Goal: Transaction & Acquisition: Purchase product/service

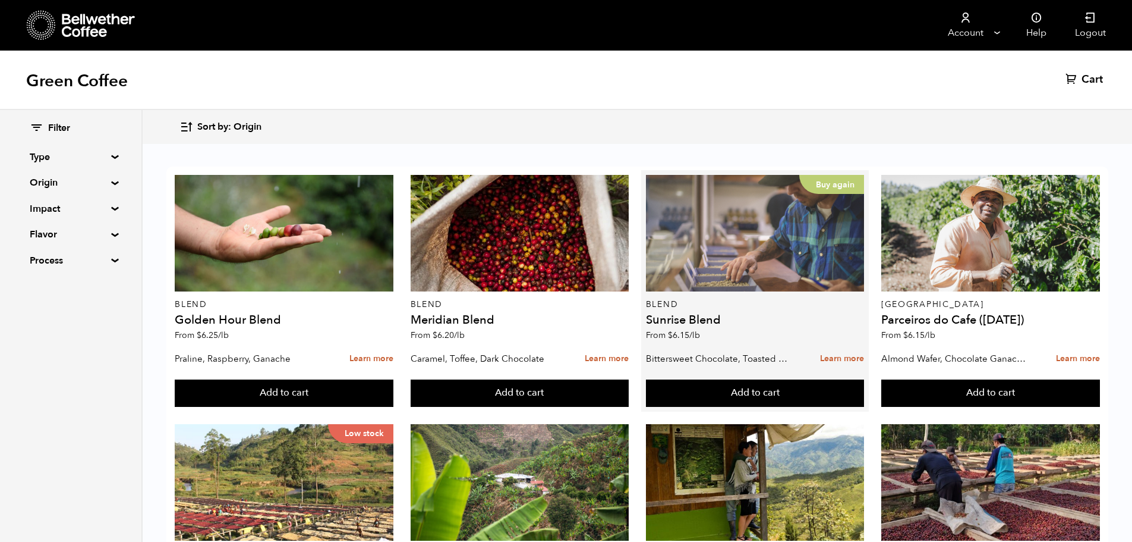
click at [731, 249] on div "Buy again" at bounding box center [755, 233] width 219 height 117
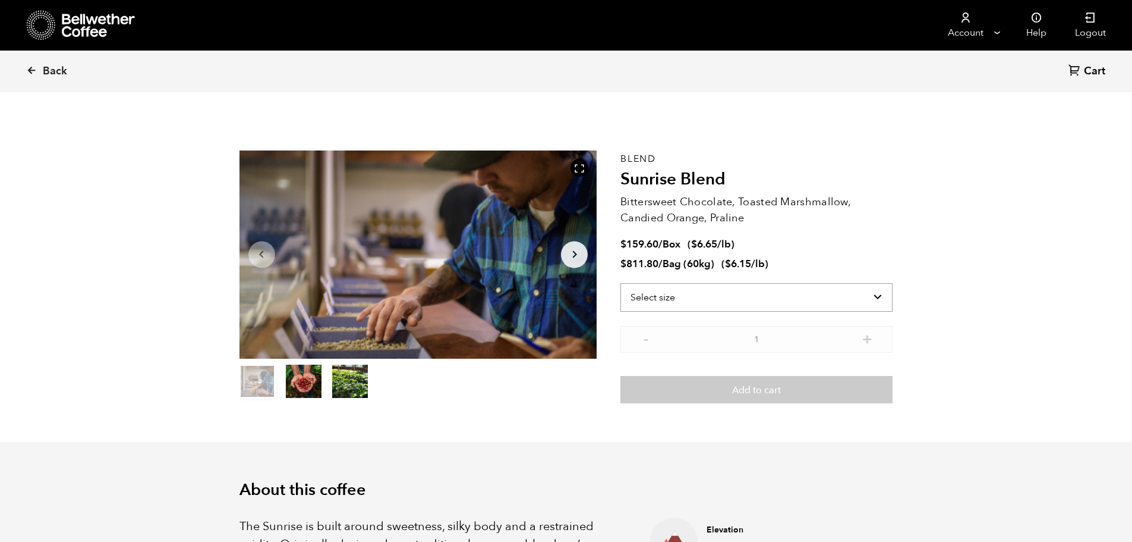
scroll to position [517, 633]
click at [707, 305] on select "Select size Bag (60kg) (132 lbs) Box (24 lbs)" at bounding box center [757, 297] width 272 height 29
click at [621, 283] on select "Select size Bag (60kg) (132 lbs) Box (24 lbs)" at bounding box center [757, 297] width 272 height 29
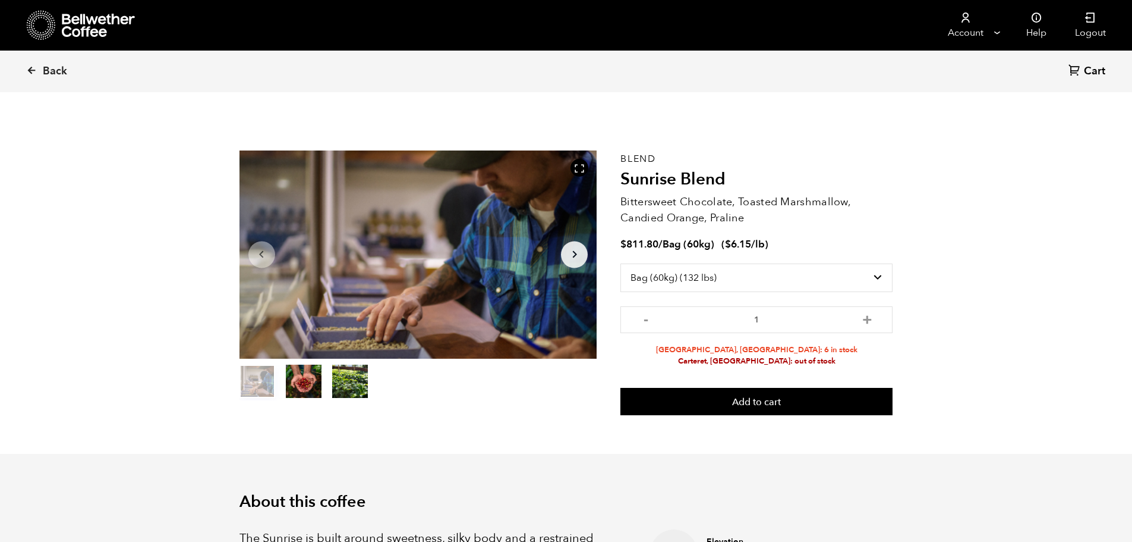
click at [852, 238] on div "Blend Sunrise Blend Bittersweet Chocolate, Toasted Marshmallow, Candied Orange,…" at bounding box center [757, 282] width 272 height 265
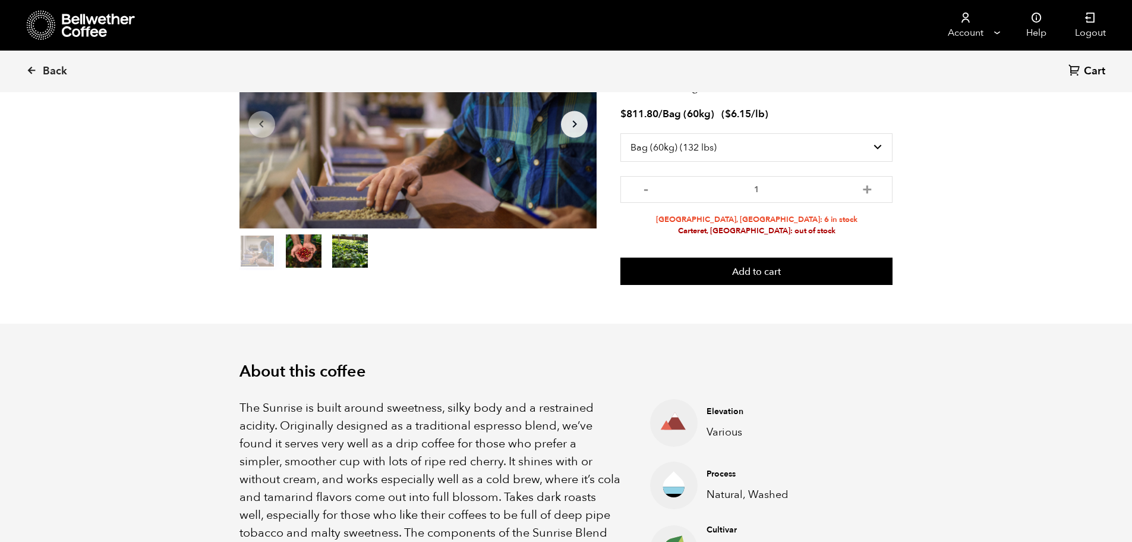
scroll to position [0, 0]
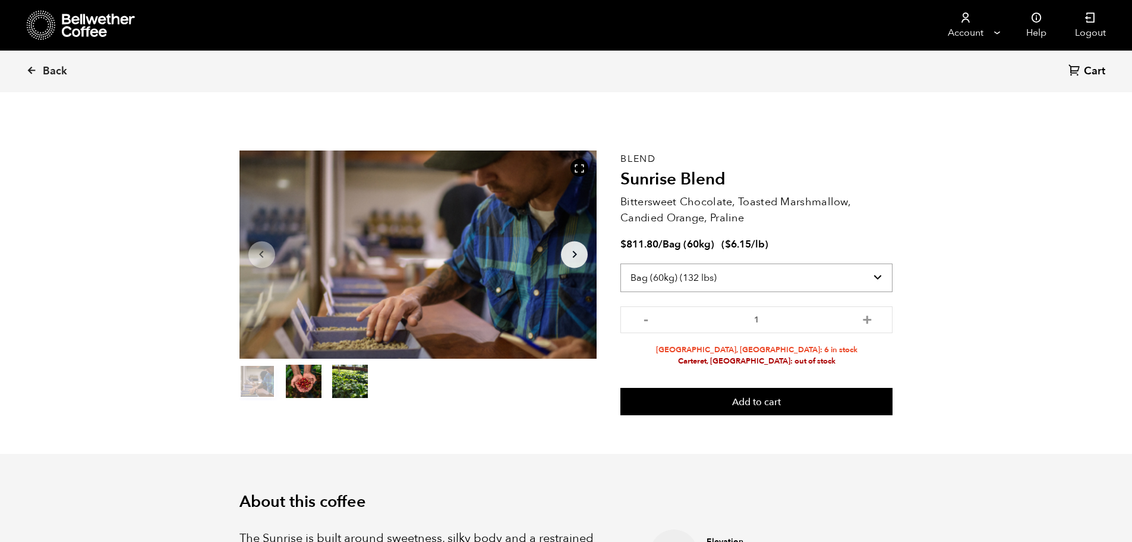
click at [706, 287] on select "Select size Bag (60kg) (132 lbs) Box (24 lbs)" at bounding box center [757, 277] width 272 height 29
click at [621, 263] on select "Select size Bag (60kg) (132 lbs) Box (24 lbs)" at bounding box center [757, 277] width 272 height 29
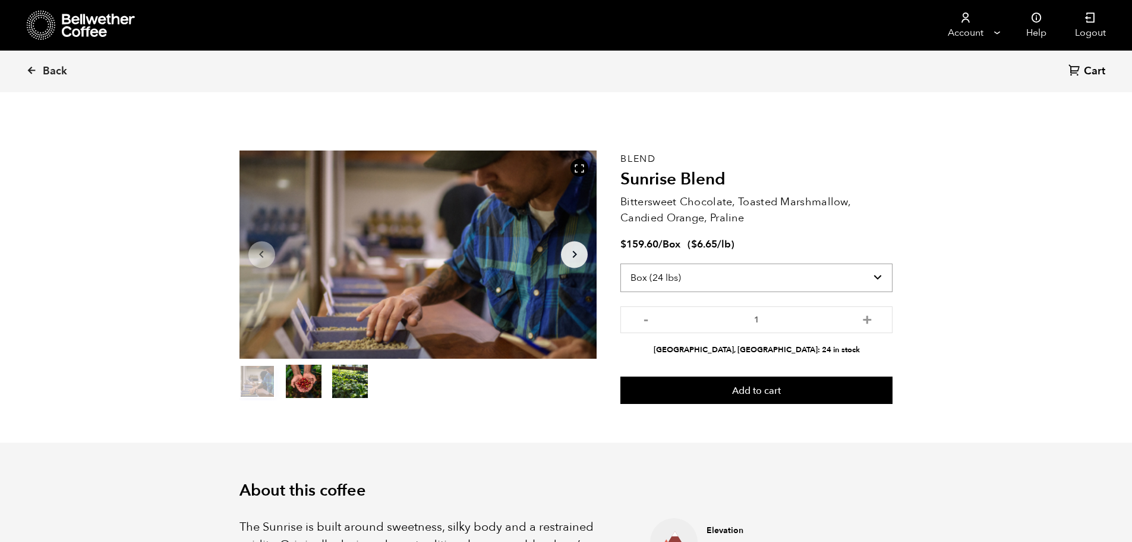
click at [676, 273] on select "Select size Bag (60kg) (132 lbs) Box (24 lbs)" at bounding box center [757, 277] width 272 height 29
select select "bag-3"
click at [621, 263] on select "Select size Bag (60kg) (132 lbs) Box (24 lbs)" at bounding box center [757, 277] width 272 height 29
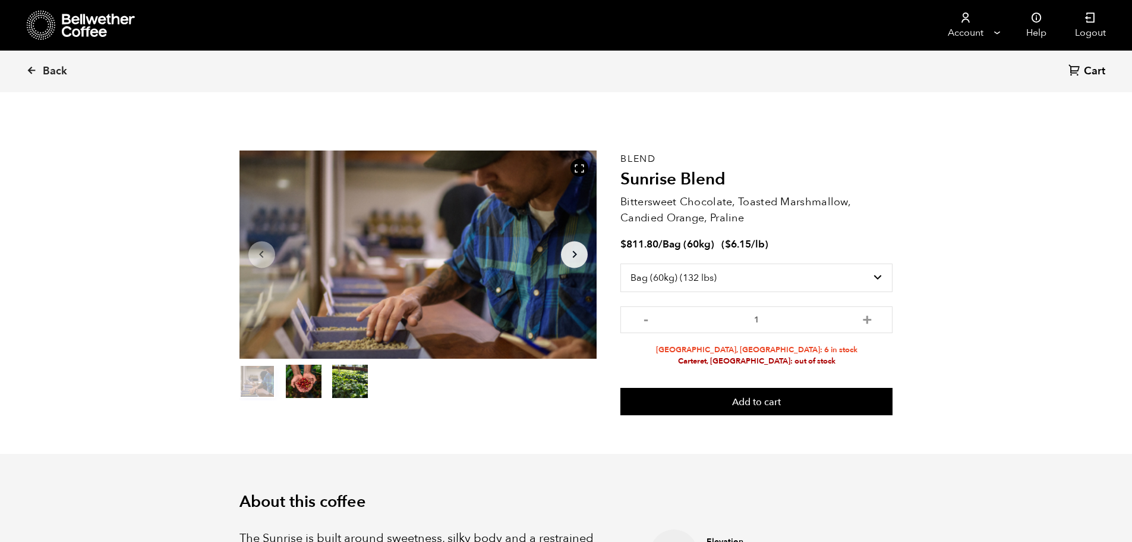
click at [775, 245] on div "$ 811.80 / Bag (60kg) ( $ 6.15 /lb )" at bounding box center [757, 245] width 272 height 14
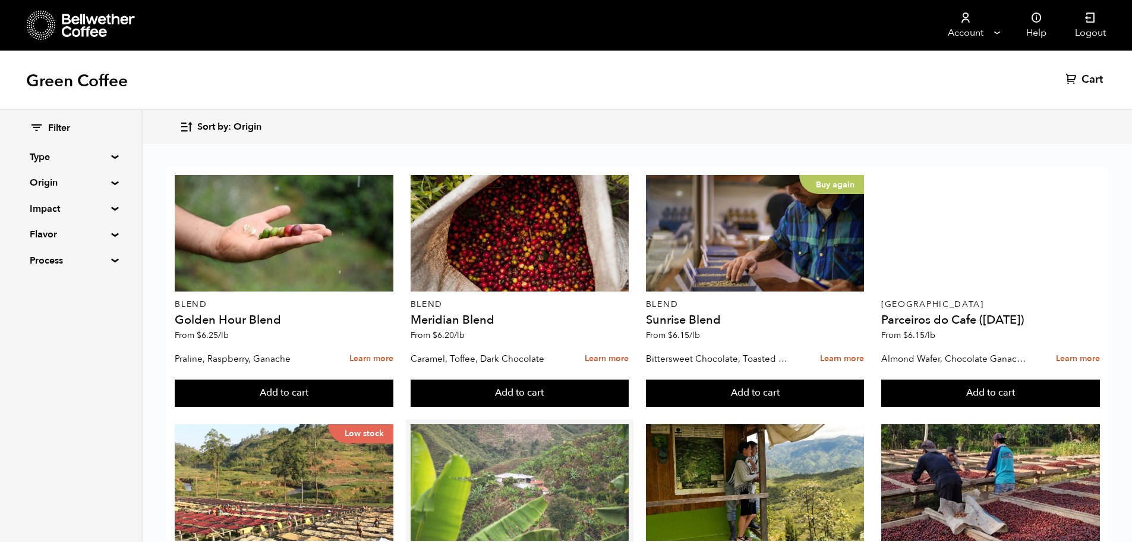
scroll to position [297, 0]
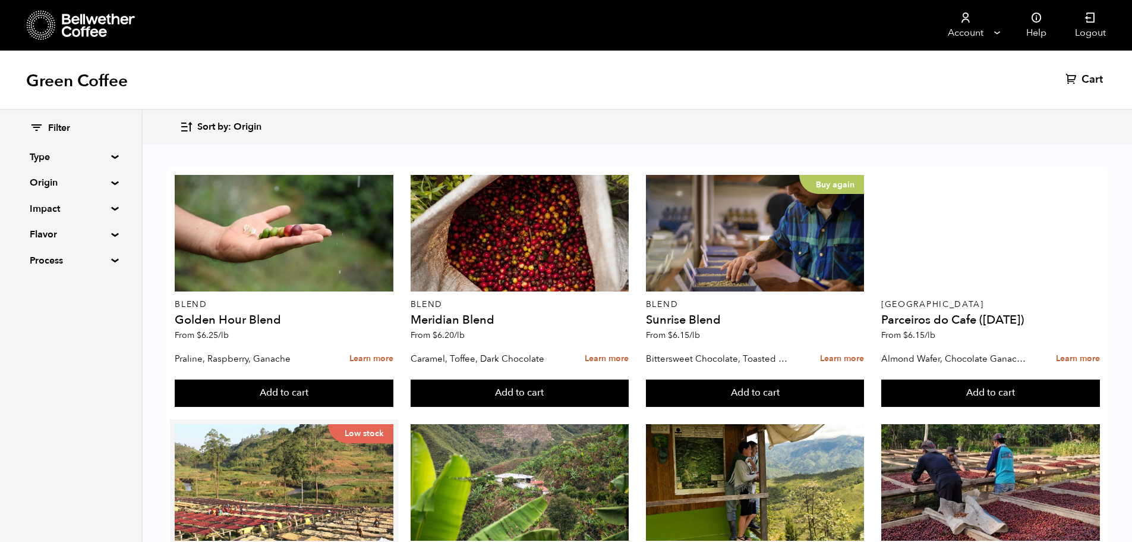
drag, startPoint x: 193, startPoint y: 284, endPoint x: 243, endPoint y: 287, distance: 49.4
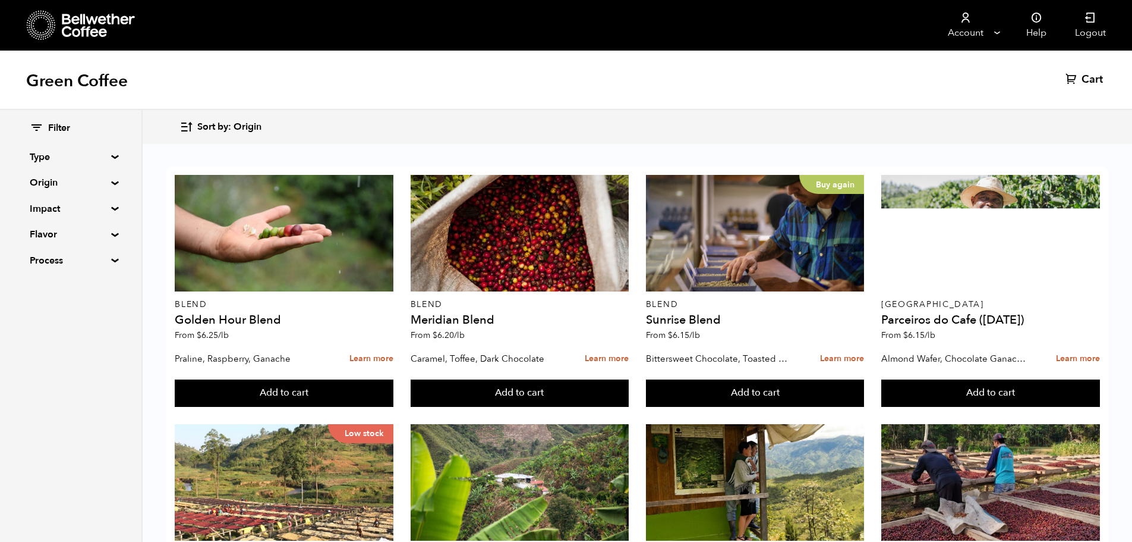
scroll to position [476, 0]
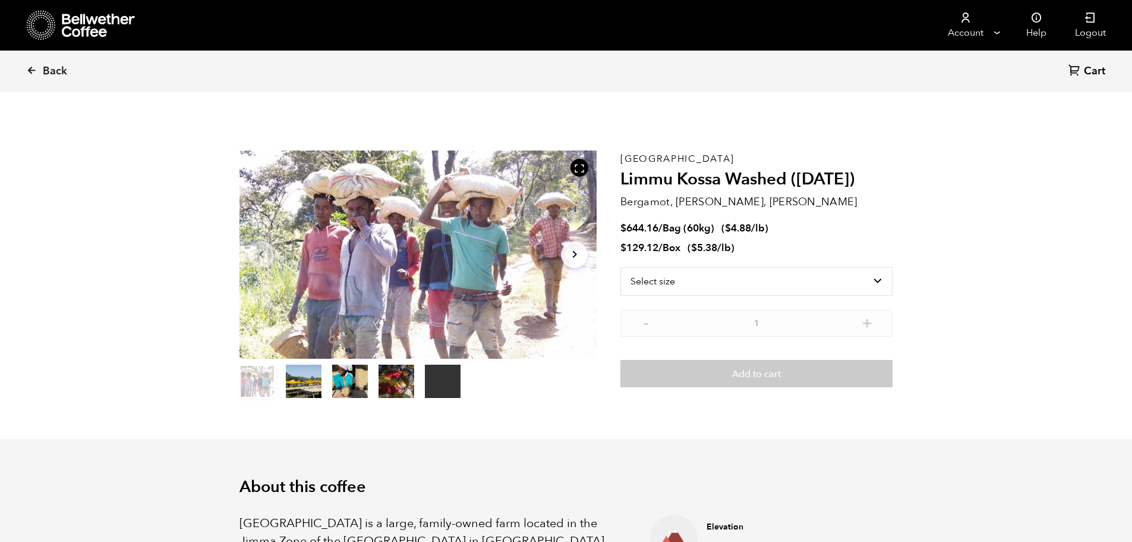
scroll to position [517, 633]
click at [648, 279] on select "Select size Bag (60kg) (132 lbs) Box (24 lbs)" at bounding box center [757, 281] width 272 height 29
drag, startPoint x: 635, startPoint y: 231, endPoint x: 660, endPoint y: 232, distance: 25.6
click at [660, 232] on span "$ 644.16 / Bag (60kg)" at bounding box center [669, 228] width 96 height 14
click at [668, 236] on ul "$ 644.16 / Bag (60kg) ( $ 4.88 /lb ) $ 129.12 / Box ( $ 5.38 /lb )" at bounding box center [757, 238] width 272 height 33
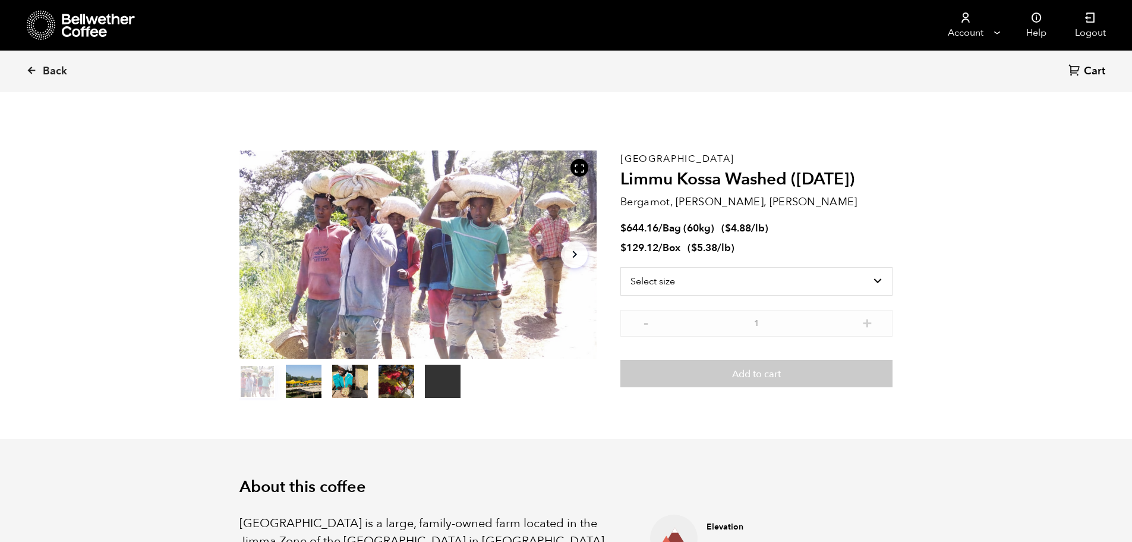
drag, startPoint x: 731, startPoint y: 228, endPoint x: 773, endPoint y: 232, distance: 42.4
click at [759, 231] on span "$ 4.88 /lb" at bounding box center [745, 228] width 40 height 14
click at [748, 229] on bdi "$ 4.88" at bounding box center [738, 228] width 26 height 14
click at [716, 285] on select "Select size Bag (60kg) (132 lbs) Box (24 lbs)" at bounding box center [757, 281] width 272 height 29
select select "bag-3"
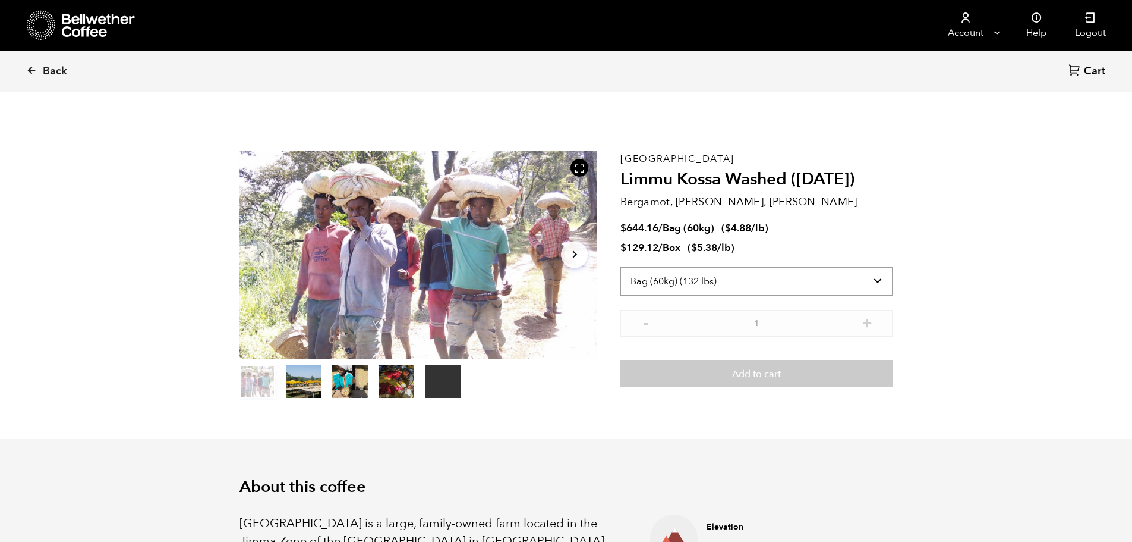
click at [621, 267] on select "Select size Bag (60kg) (132 lbs) Box (24 lbs)" at bounding box center [757, 281] width 272 height 29
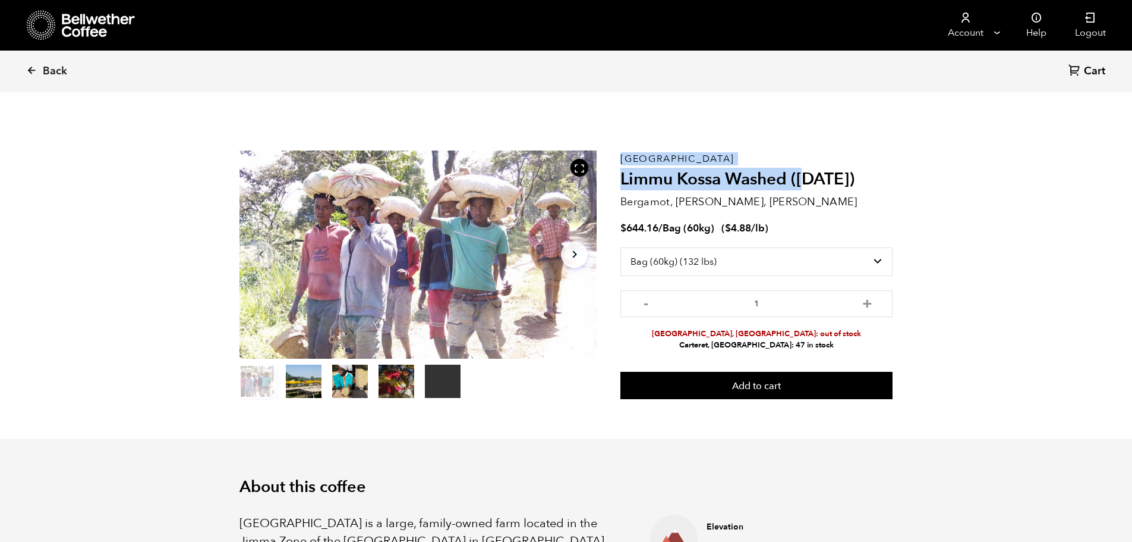
drag, startPoint x: 638, startPoint y: 178, endPoint x: 890, endPoint y: 180, distance: 252.0
click at [872, 177] on section "Your browser does not support the video tag. Item 1 of 5 Your browser does not …" at bounding box center [566, 275] width 713 height 327
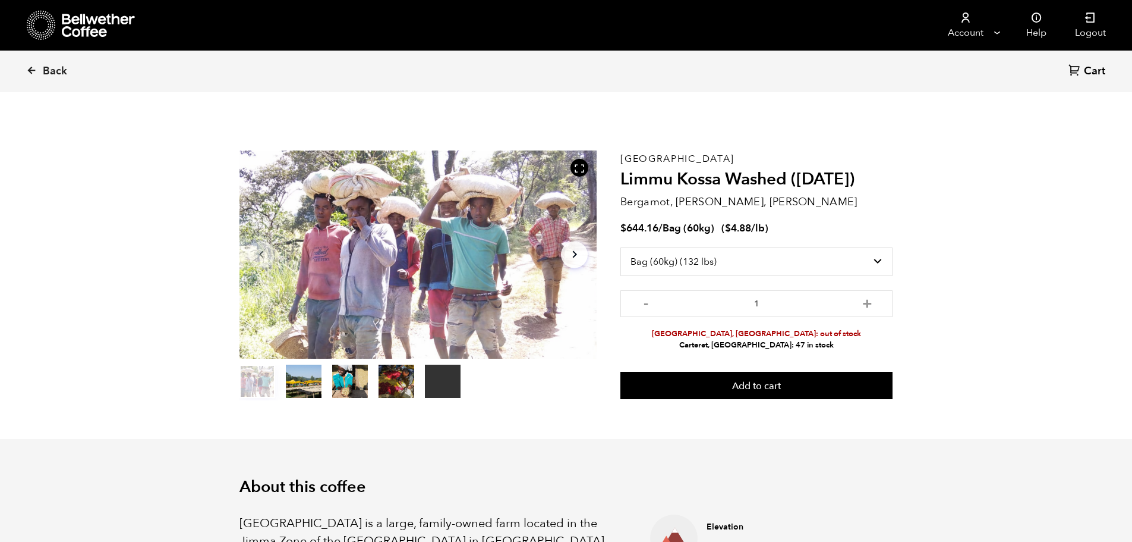
drag, startPoint x: 842, startPoint y: 190, endPoint x: 798, endPoint y: 191, distance: 44.0
click at [841, 190] on div "Ethiopia Limmu Kossa Washed (SEP 23) Bergamot, Honeycomb, Meyer Lemon $ 644.16 …" at bounding box center [757, 275] width 272 height 250
drag, startPoint x: 751, startPoint y: 178, endPoint x: 841, endPoint y: 174, distance: 89.3
click at [833, 174] on h2 "Limmu Kossa Washed (SEP 23)" at bounding box center [757, 179] width 272 height 20
click at [789, 173] on h2 "Limmu Kossa Washed (SEP 23)" at bounding box center [757, 179] width 272 height 20
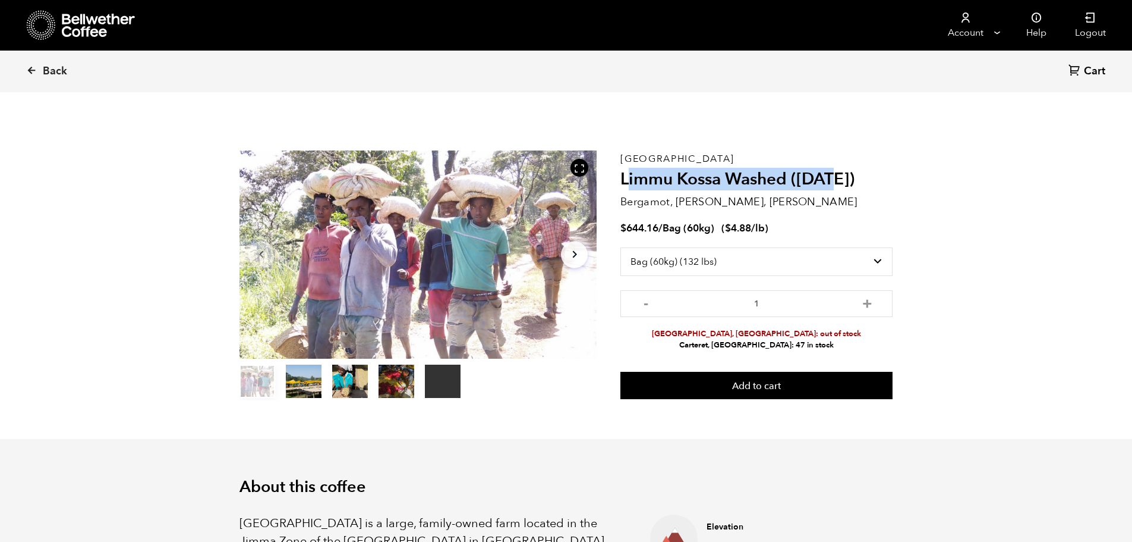
click at [732, 177] on h2 "Limmu Kossa Washed ([DATE])" at bounding box center [757, 179] width 272 height 20
drag, startPoint x: 657, startPoint y: 159, endPoint x: 667, endPoint y: 158, distance: 10.2
click at [666, 158] on div "Ethiopia Limmu Kossa Washed (SEP 23) Bergamot, Honeycomb, Meyer Lemon $ 644.16 …" at bounding box center [757, 275] width 272 height 250
click at [707, 178] on h2 "Limmu Kossa Washed ([DATE])" at bounding box center [757, 179] width 272 height 20
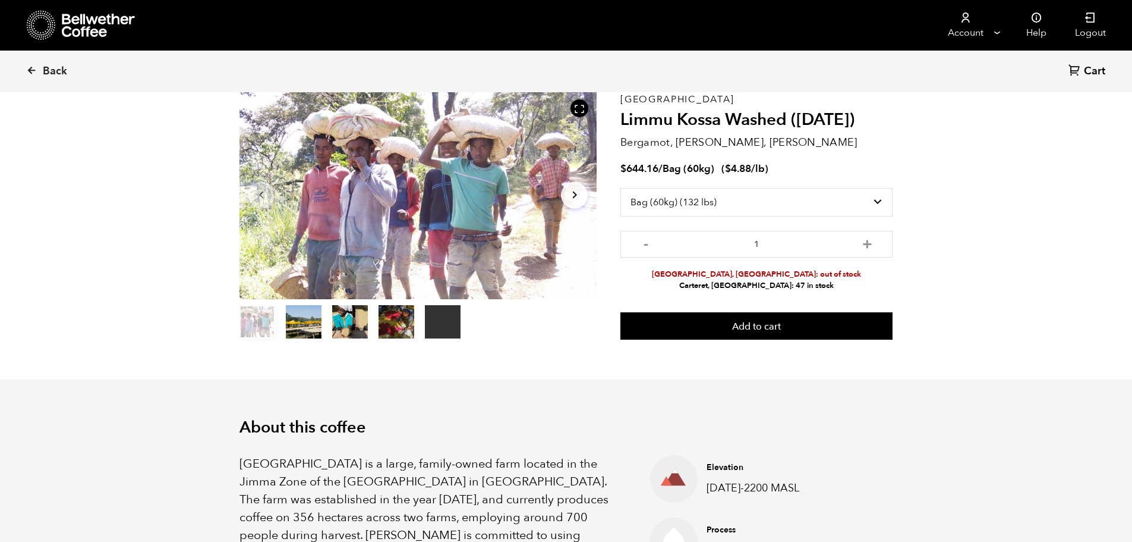
scroll to position [0, 0]
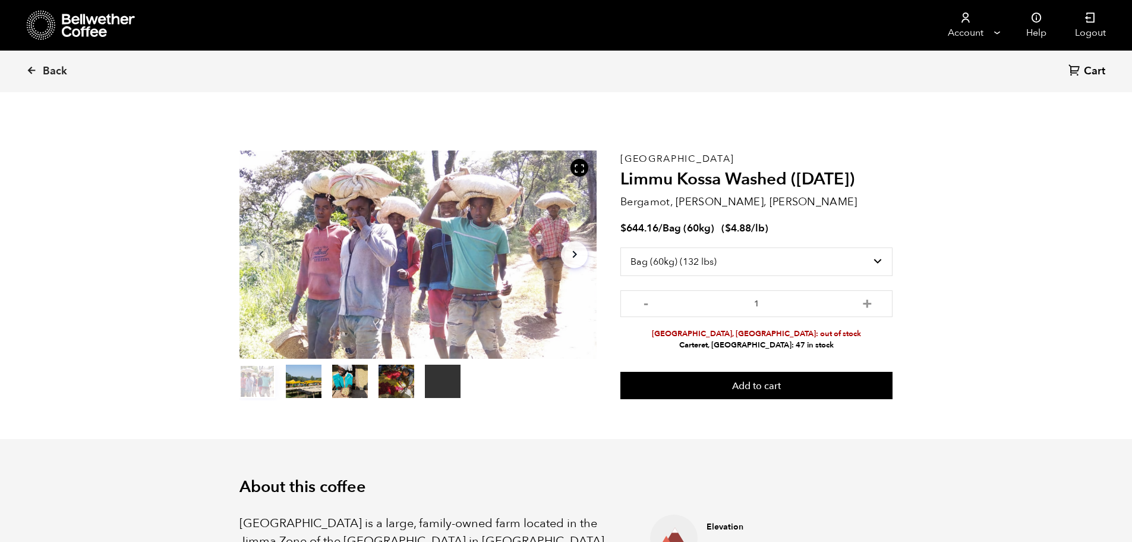
drag, startPoint x: 786, startPoint y: 332, endPoint x: 805, endPoint y: 333, distance: 19.1
click at [804, 332] on li "Alameda, CA: out of stock" at bounding box center [757, 333] width 272 height 11
click at [854, 338] on li "Alameda, CA: out of stock" at bounding box center [757, 333] width 272 height 11
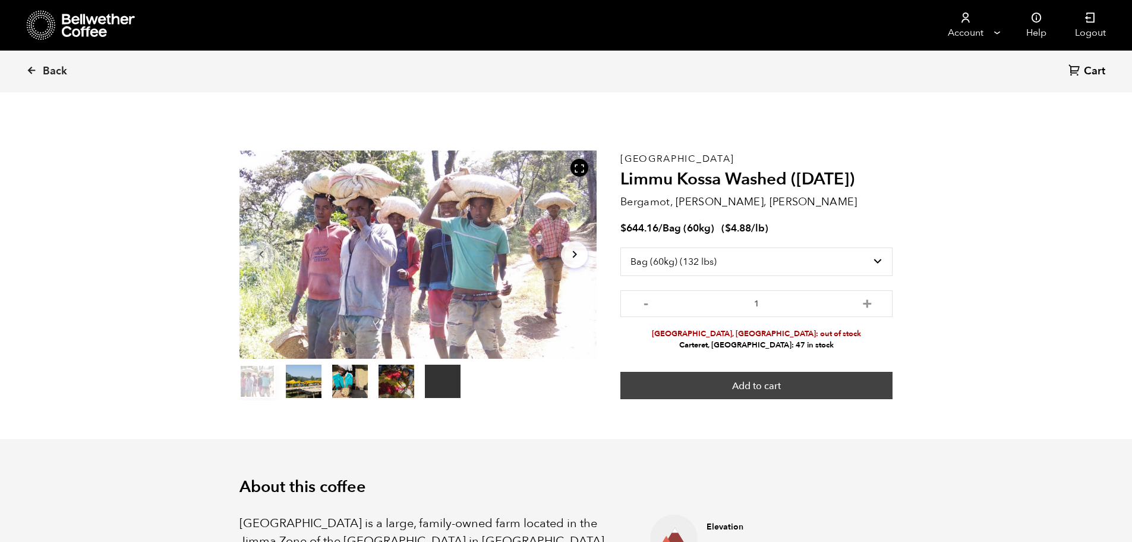
click at [747, 389] on button "Add to cart" at bounding box center [757, 385] width 272 height 27
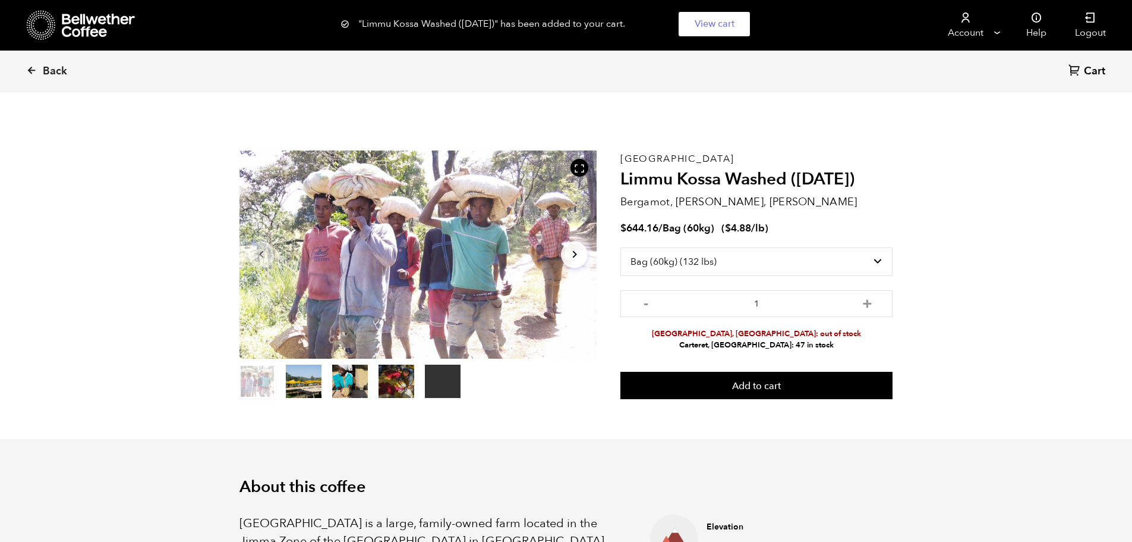
click at [1080, 70] on icon at bounding box center [1075, 70] width 12 height 12
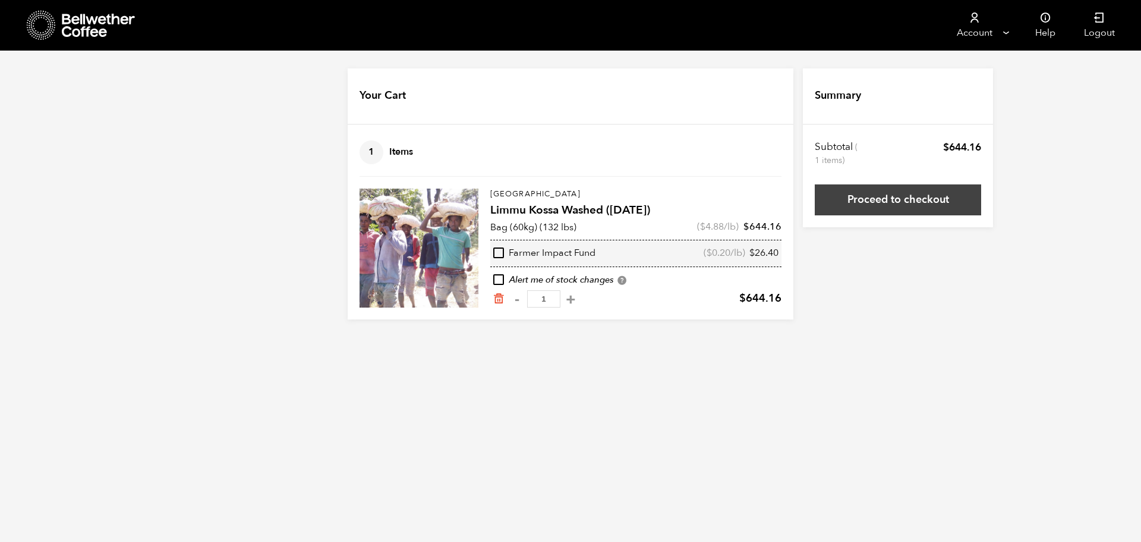
click at [920, 189] on link "Proceed to checkout" at bounding box center [898, 199] width 166 height 31
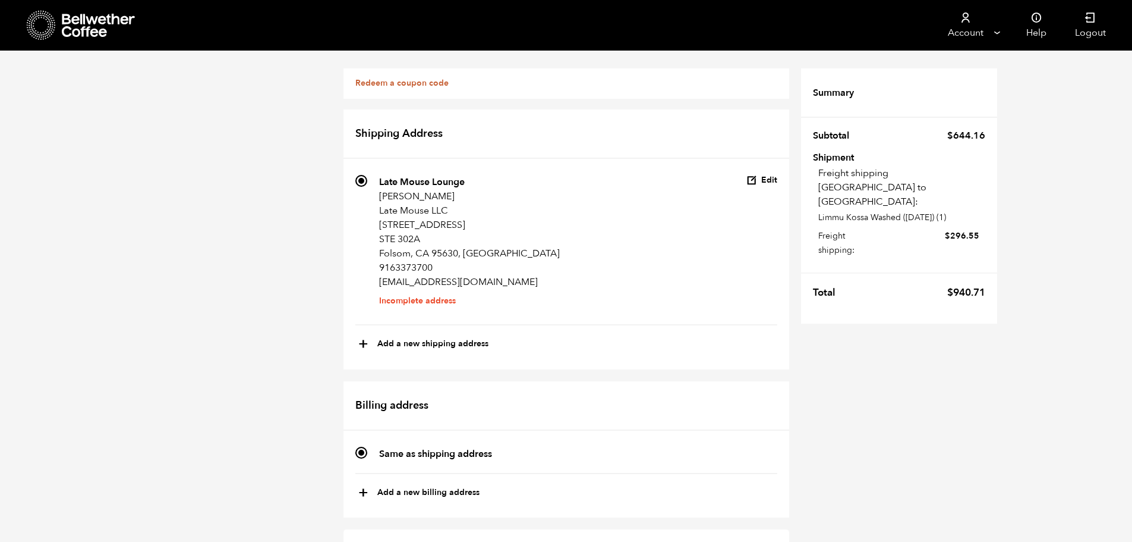
scroll to position [169, 0]
drag, startPoint x: 951, startPoint y: 206, endPoint x: 974, endPoint y: 214, distance: 24.1
click at [982, 207] on td "Freight shipping [GEOGRAPHIC_DATA] to [GEOGRAPHIC_DATA]: Limmu Kossa Washed ([D…" at bounding box center [899, 212] width 172 height 101
click at [967, 230] on bdi "$ 296.55" at bounding box center [962, 235] width 34 height 11
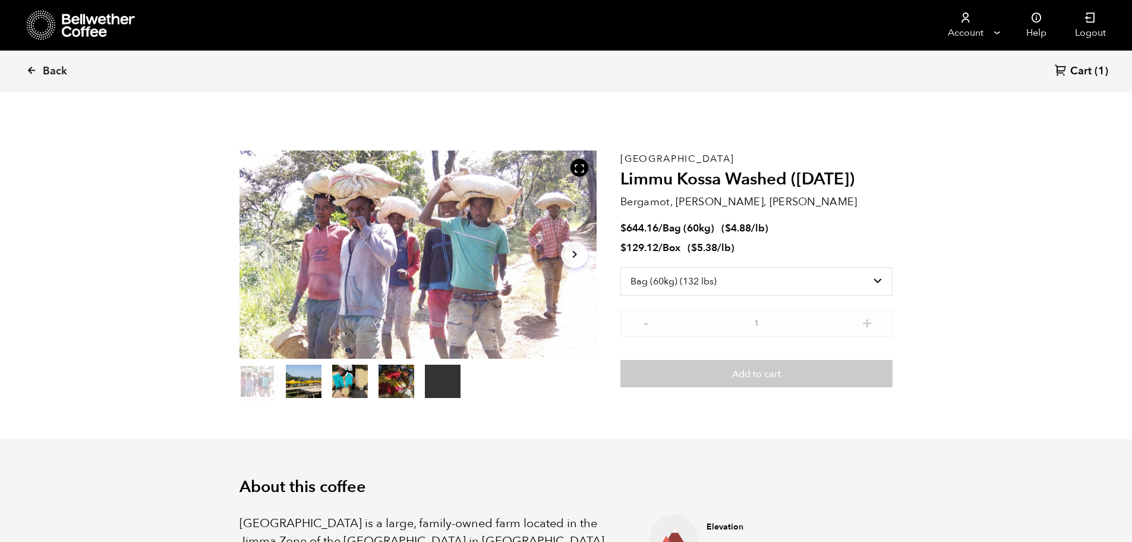
scroll to position [517, 633]
click at [720, 282] on select "Select size Bag (60kg) (132 lbs) Box (24 lbs)" at bounding box center [757, 281] width 272 height 29
click at [621, 267] on select "Select size Bag (60kg) (132 lbs) Box (24 lbs)" at bounding box center [757, 281] width 272 height 29
drag, startPoint x: 710, startPoint y: 261, endPoint x: 709, endPoint y: 274, distance: 13.2
click at [710, 262] on select "Select size Bag (60kg) (132 lbs) Box (24 lbs)" at bounding box center [757, 261] width 272 height 29
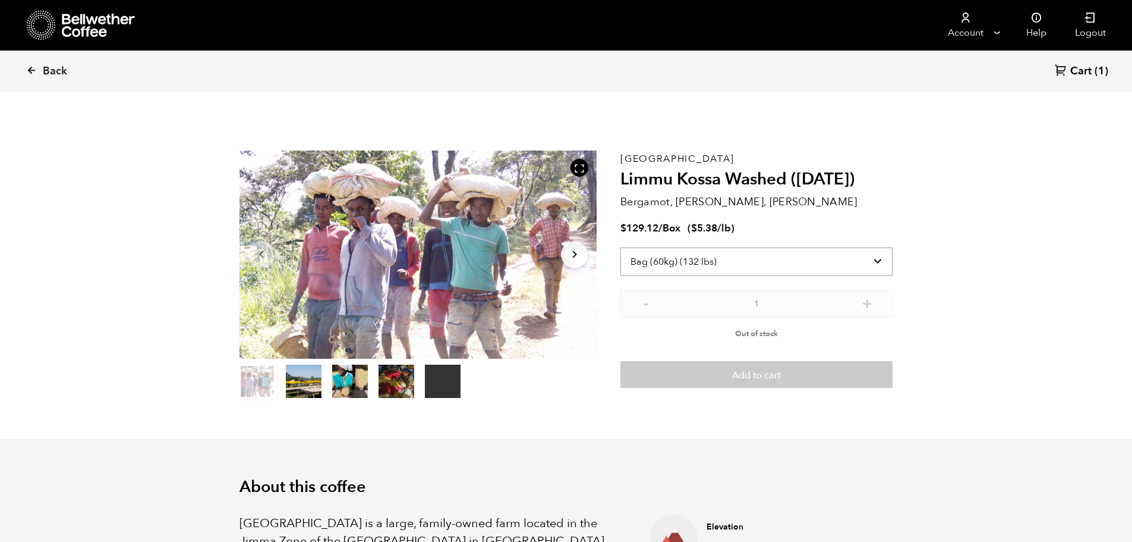
click at [621, 247] on select "Select size Bag (60kg) (132 lbs) Box (24 lbs)" at bounding box center [757, 261] width 272 height 29
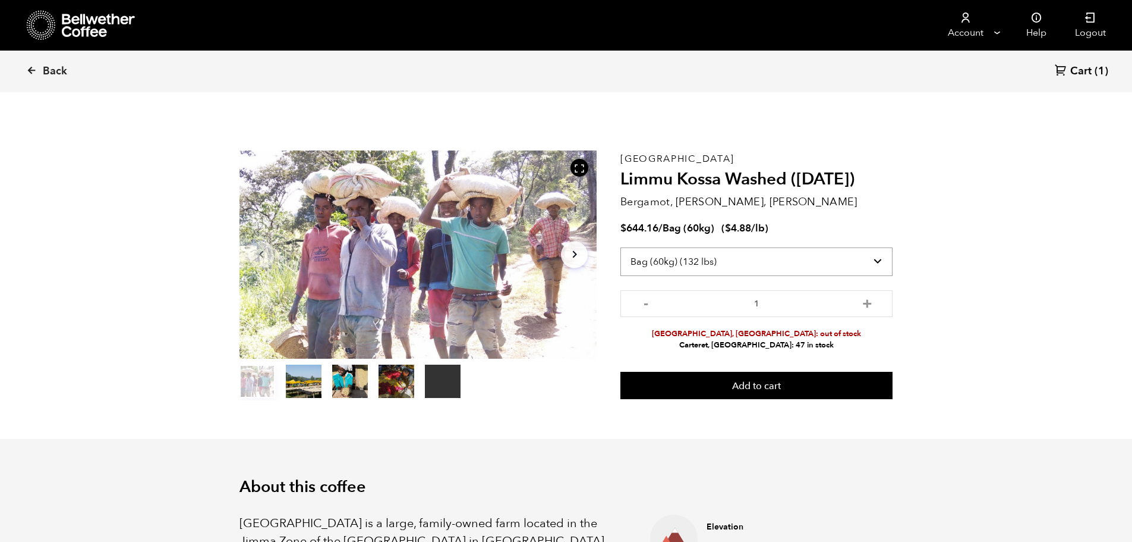
click at [719, 257] on select "Select size Bag (60kg) (132 lbs) Box (24 lbs)" at bounding box center [757, 261] width 272 height 29
click at [621, 247] on select "Select size Bag (60kg) (132 lbs) Box (24 lbs)" at bounding box center [757, 261] width 272 height 29
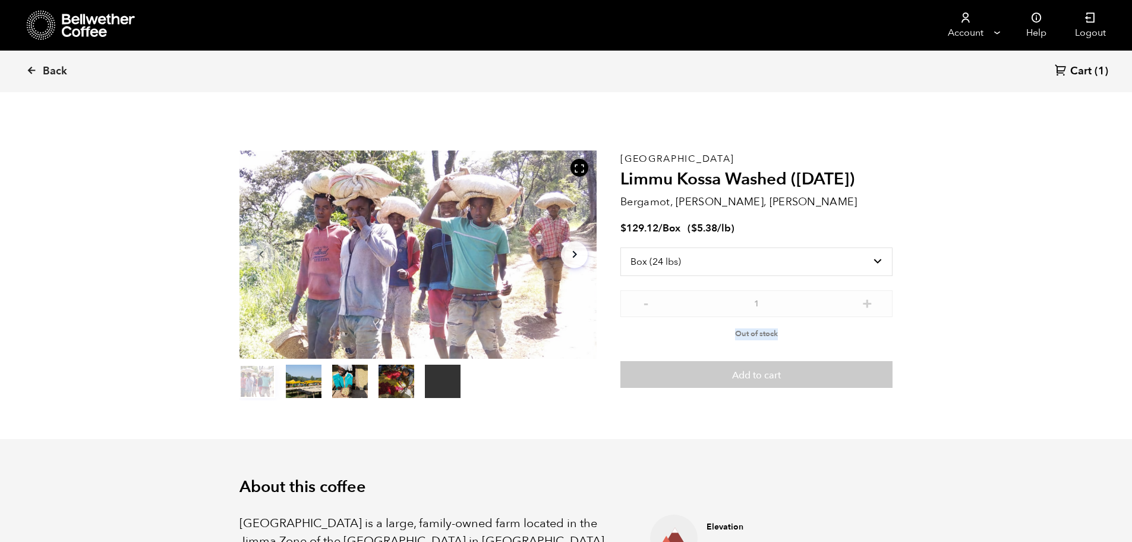
drag, startPoint x: 744, startPoint y: 332, endPoint x: 783, endPoint y: 338, distance: 40.3
click at [782, 338] on p "Out of stock" at bounding box center [757, 331] width 272 height 18
click at [804, 342] on div "Ethiopia Limmu Kossa Washed (SEP 23) Bergamot, Honeycomb, Meyer Lemon $ 129.12 …" at bounding box center [757, 275] width 272 height 250
click at [709, 263] on select "Select size Bag (60kg) (132 lbs) Box (24 lbs)" at bounding box center [757, 261] width 272 height 29
select select "bag-3"
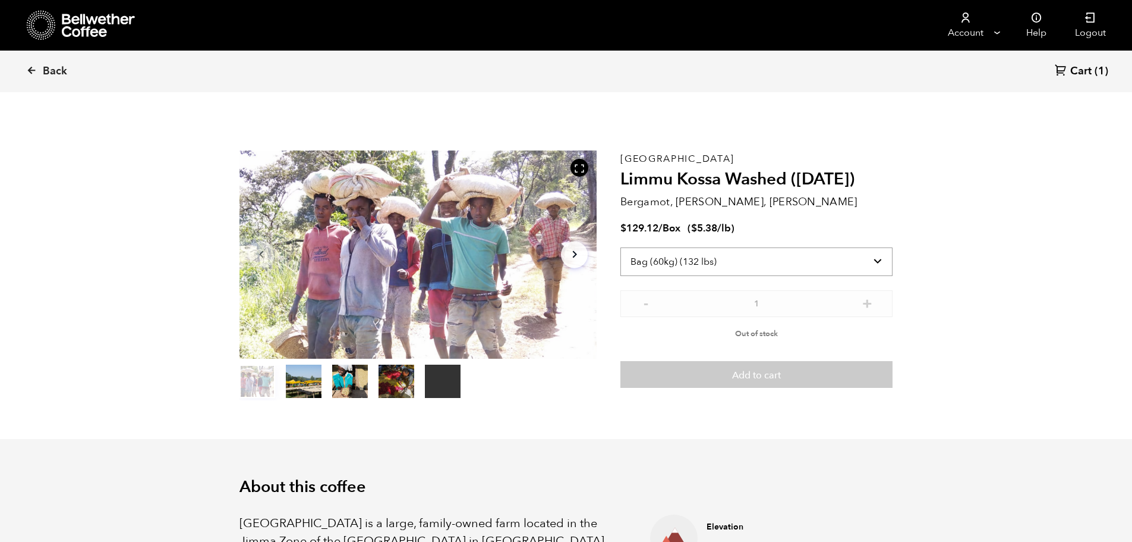
click at [621, 247] on select "Select size Bag (60kg) (132 lbs) Box (24 lbs)" at bounding box center [757, 261] width 272 height 29
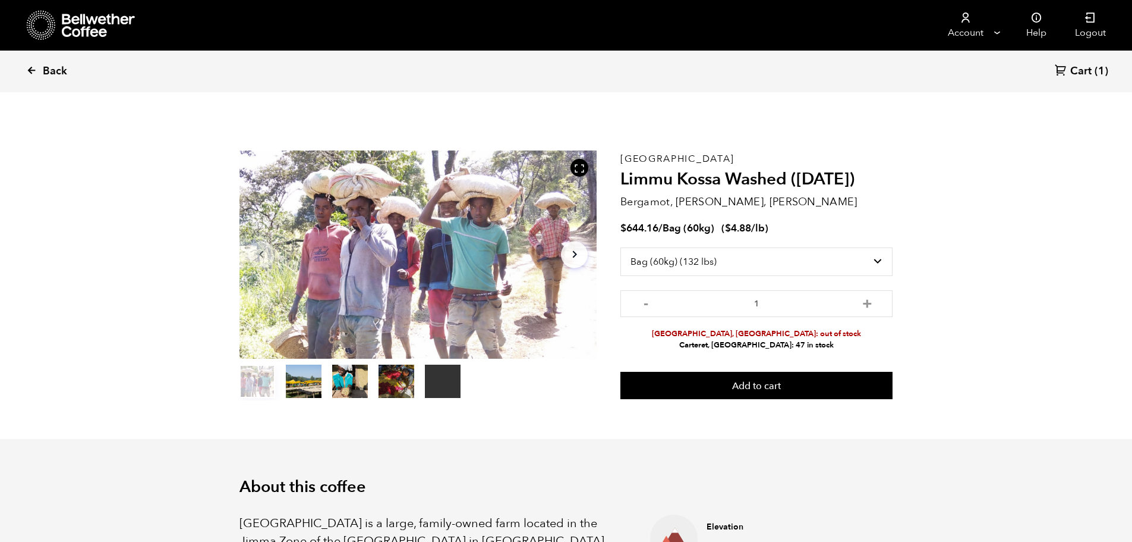
click at [49, 69] on span "Back" at bounding box center [55, 71] width 24 height 14
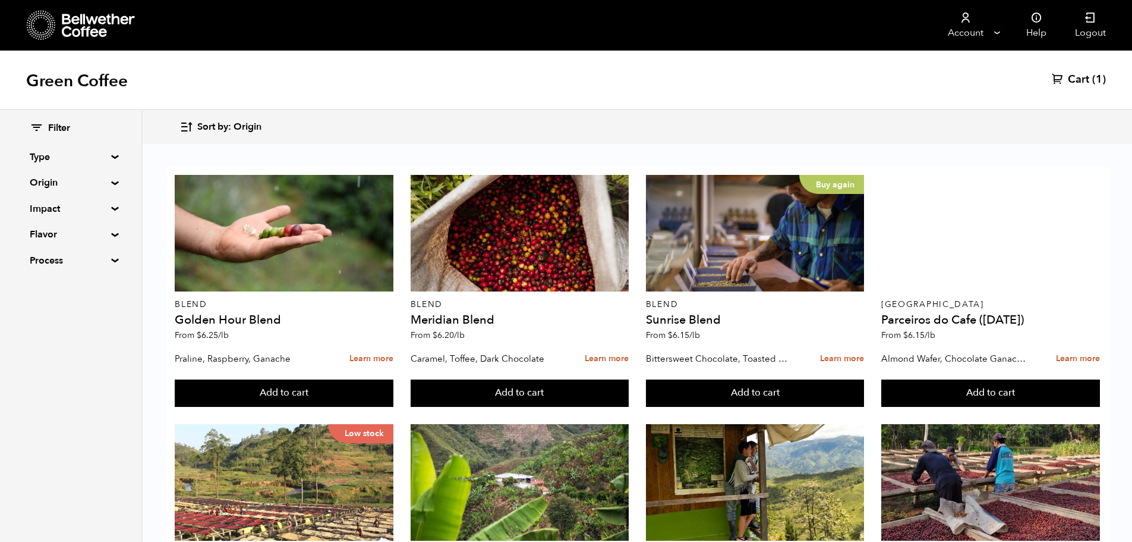
scroll to position [476, 0]
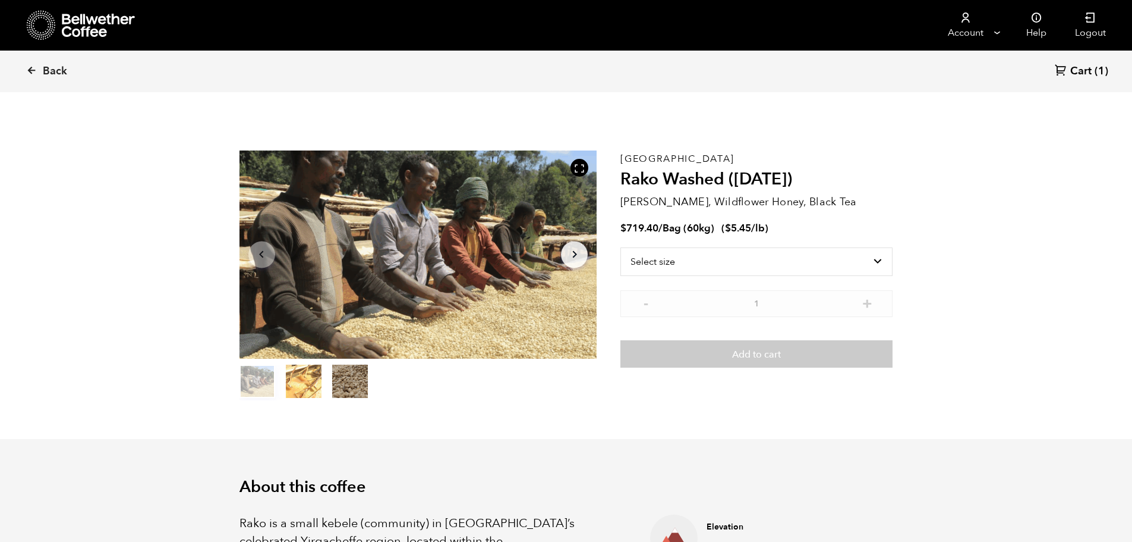
scroll to position [517, 633]
click at [716, 273] on select "Select size Bag (60kg) (132 lbs)" at bounding box center [757, 261] width 272 height 29
select select "bag-3"
click at [621, 247] on select "Select size Bag (60kg) (132 lbs)" at bounding box center [757, 261] width 272 height 29
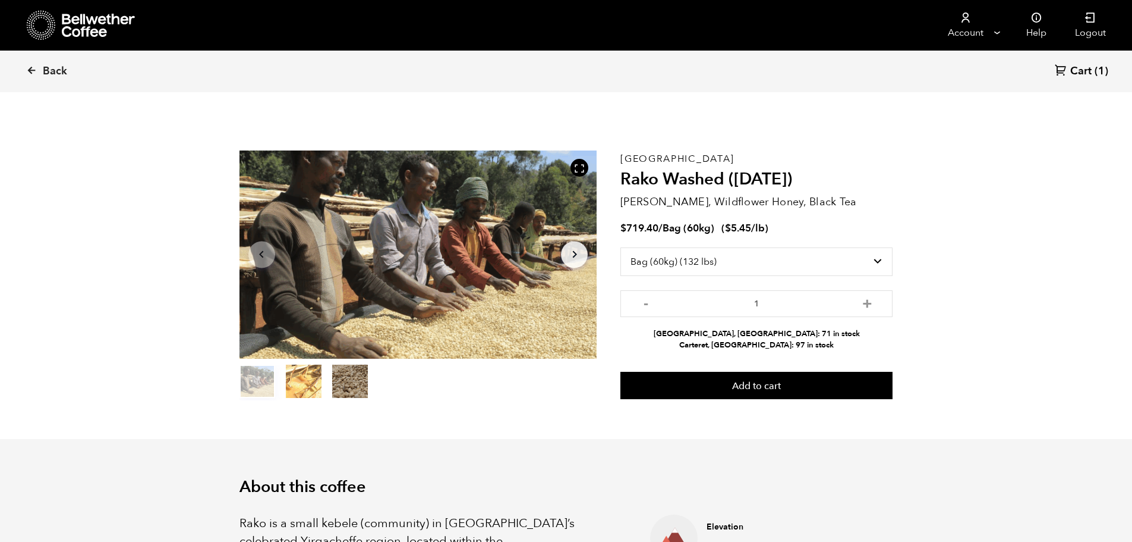
drag, startPoint x: 760, startPoint y: 330, endPoint x: 814, endPoint y: 332, distance: 53.5
click at [813, 332] on li "Alameda, CA: 71 in stock" at bounding box center [757, 333] width 272 height 11
click at [816, 338] on li "Alameda, CA: 71 in stock" at bounding box center [757, 333] width 272 height 11
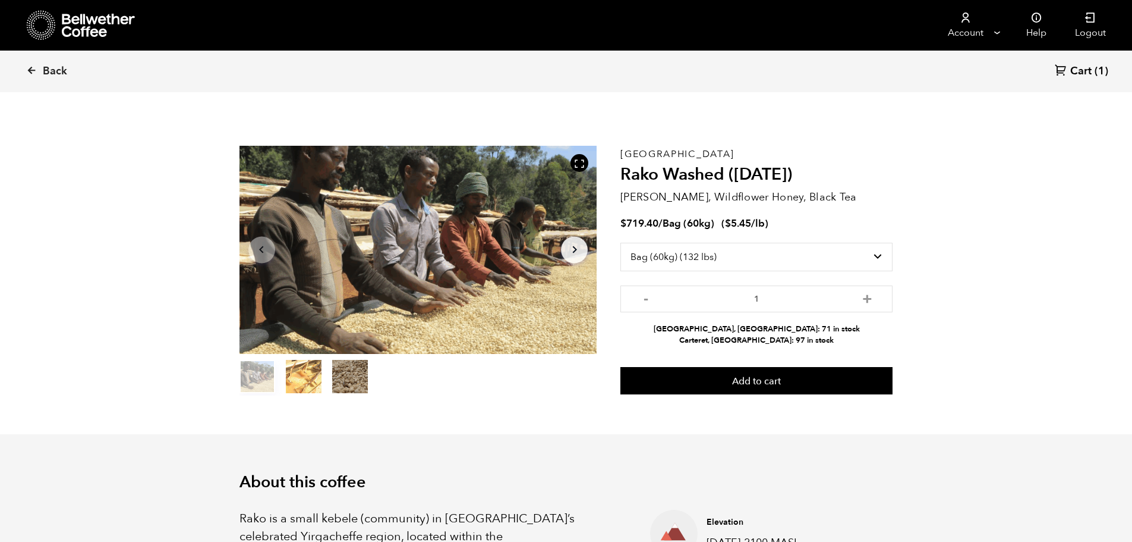
scroll to position [0, 0]
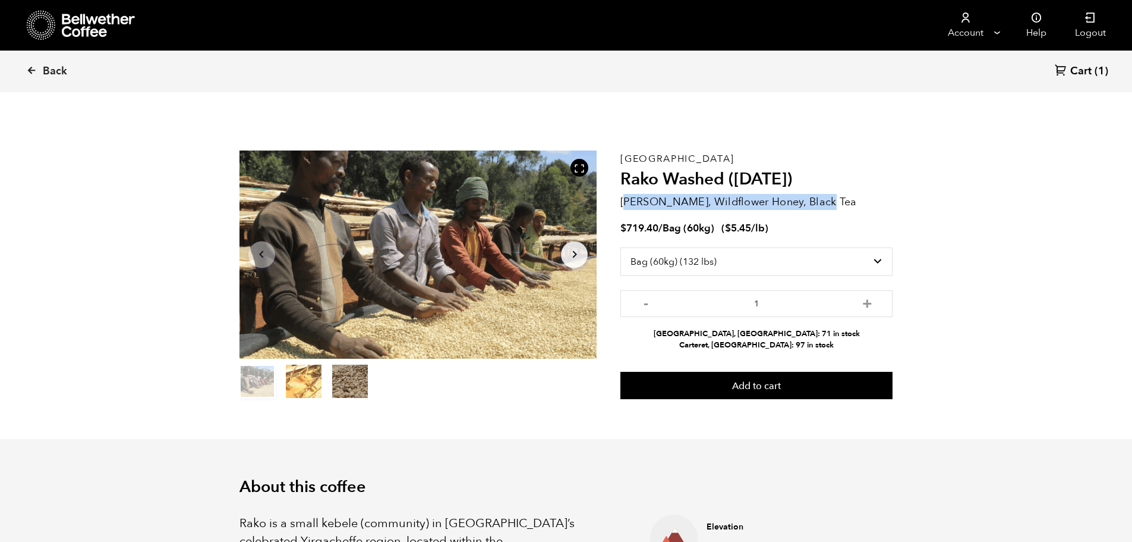
drag, startPoint x: 629, startPoint y: 204, endPoint x: 824, endPoint y: 206, distance: 195.0
click at [824, 206] on p "[PERSON_NAME], Wildflower Honey, Black Tea" at bounding box center [757, 202] width 272 height 16
click at [821, 223] on div "$ 719.40 / Bag (60kg) ( $ 5.45 /lb )" at bounding box center [757, 229] width 272 height 14
drag, startPoint x: 627, startPoint y: 203, endPoint x: 843, endPoint y: 203, distance: 217.0
click at [843, 203] on p "[PERSON_NAME], Wildflower Honey, Black Tea" at bounding box center [757, 202] width 272 height 16
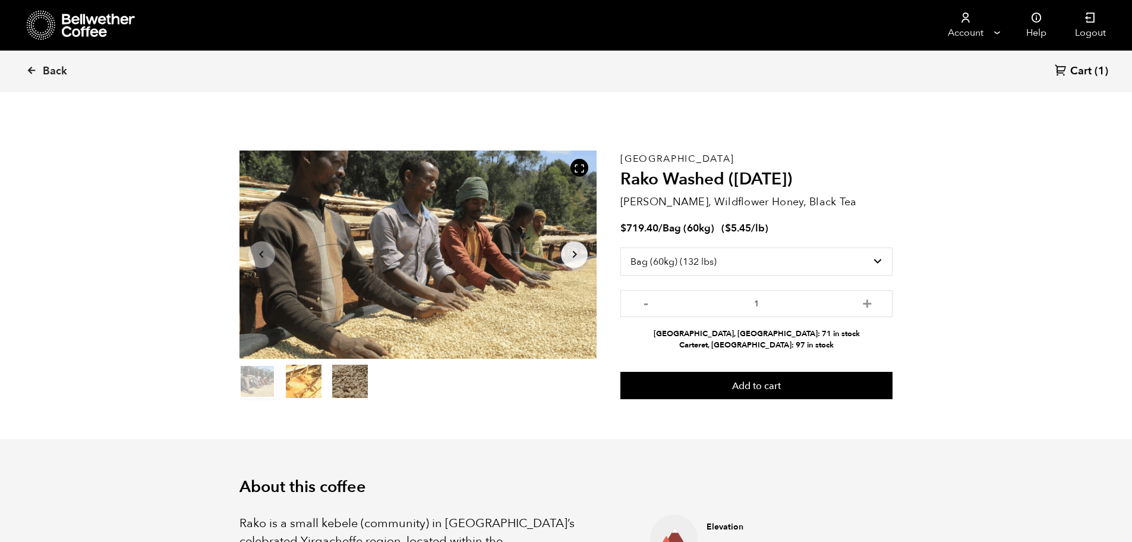
click at [829, 221] on div "Ethiopia Rako Washed (JUL 25) Meyer Lemon, Wildflower Honey, Black Tea $ 719.40…" at bounding box center [757, 275] width 272 height 250
click at [362, 373] on button "item 2" at bounding box center [350, 383] width 36 height 33
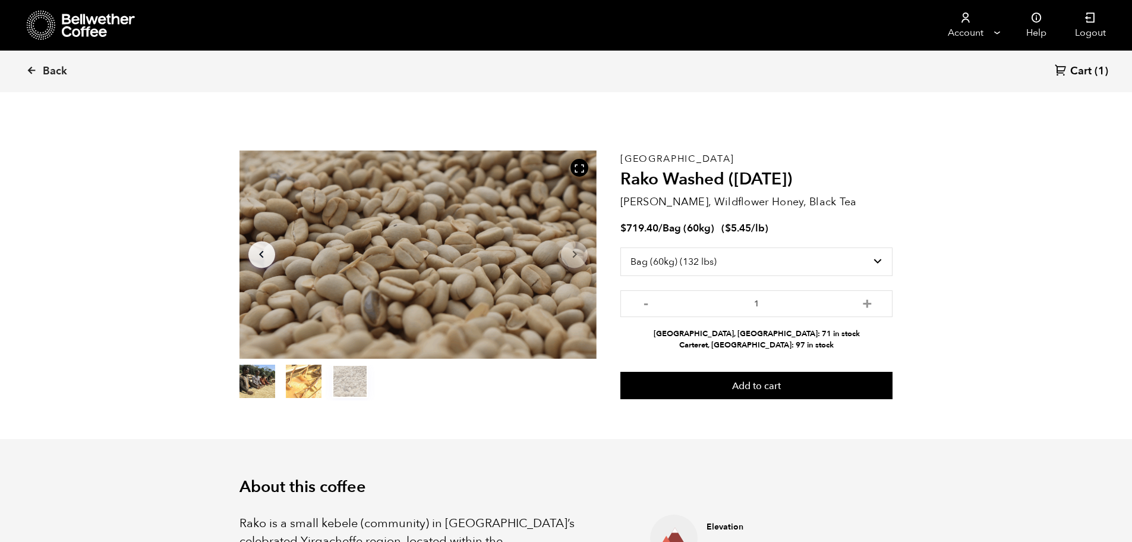
click at [281, 383] on ol "item 0 item 1 item 2" at bounding box center [304, 383] width 128 height 33
click at [292, 383] on button "item 1" at bounding box center [304, 383] width 36 height 33
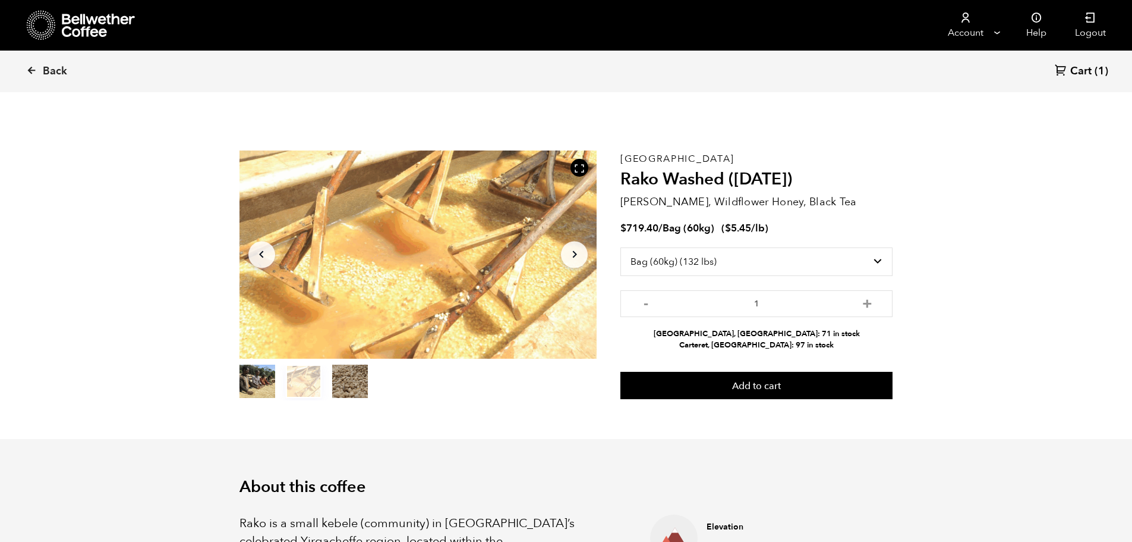
click at [256, 388] on button "item 0" at bounding box center [258, 383] width 36 height 33
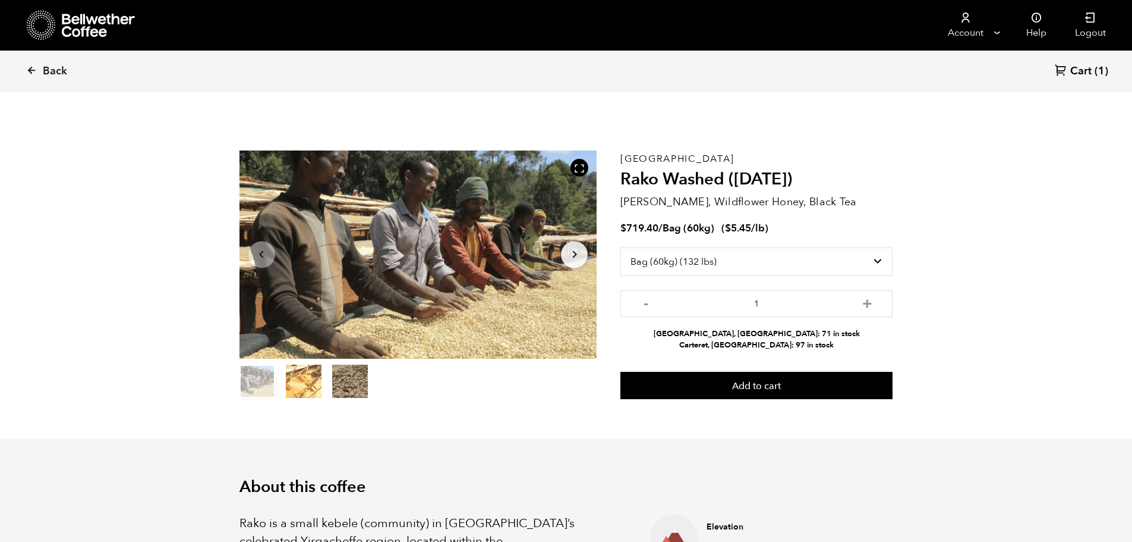
drag, startPoint x: 551, startPoint y: 362, endPoint x: 543, endPoint y: 359, distance: 8.8
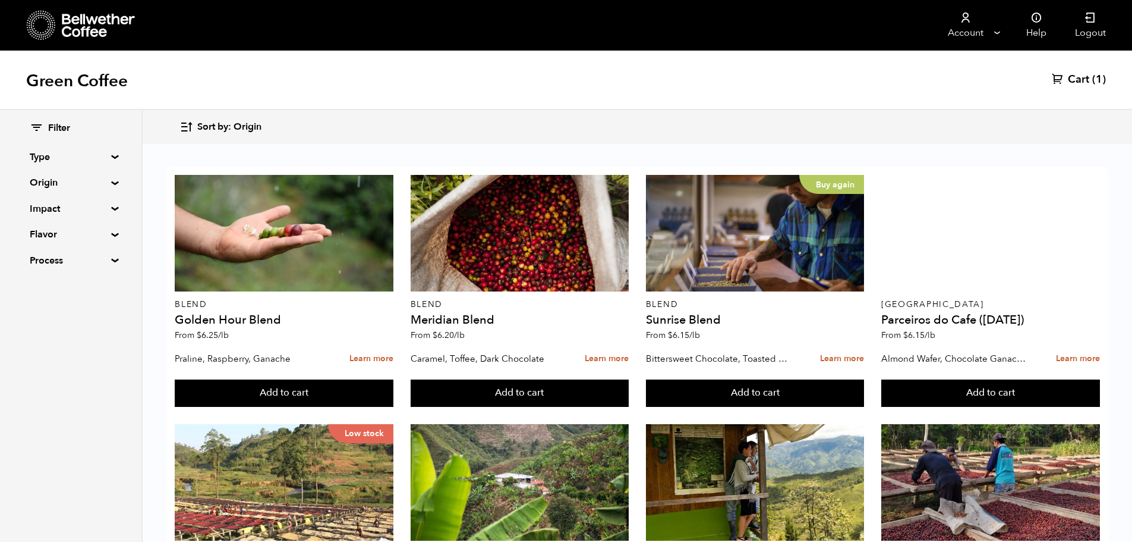
scroll to position [476, 0]
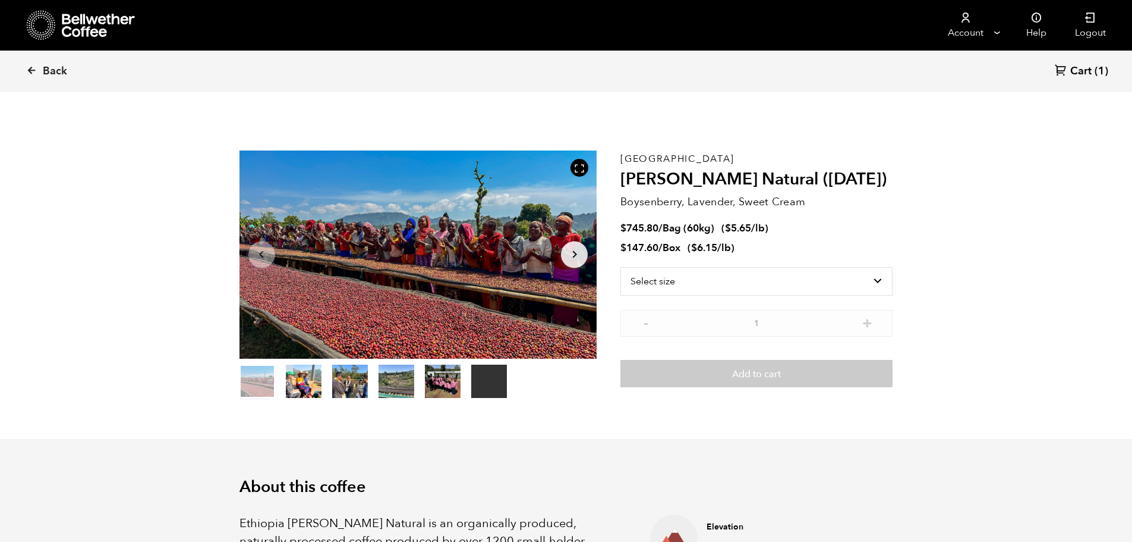
scroll to position [517, 633]
click at [675, 283] on select "Select size Bag (60kg) (132 lbs) Box (24 lbs)" at bounding box center [757, 281] width 272 height 29
select select "bag-3"
click at [621, 267] on select "Select size Bag (60kg) (132 lbs) Box (24 lbs)" at bounding box center [757, 281] width 272 height 29
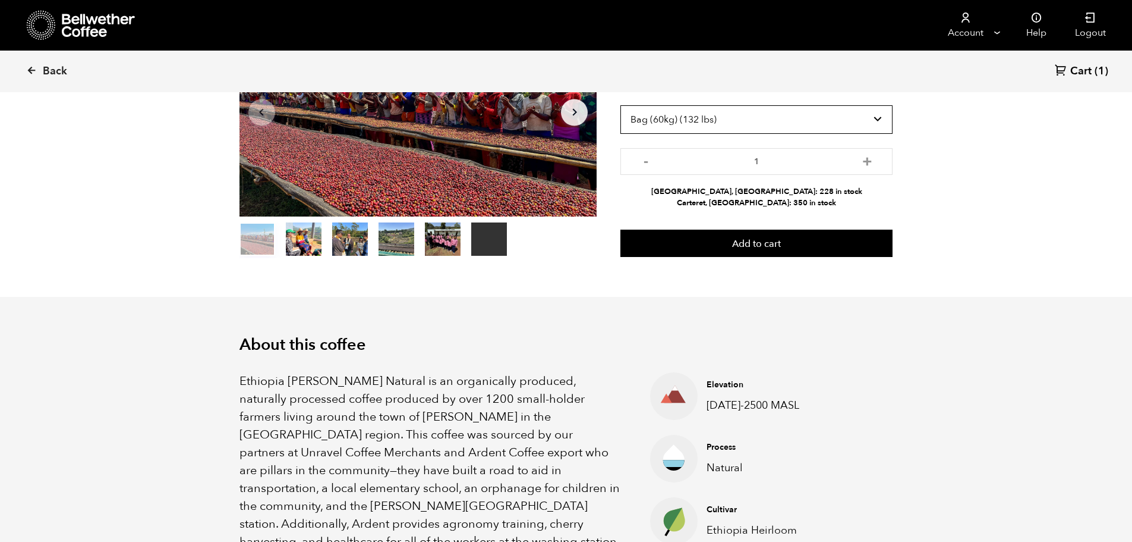
scroll to position [59, 0]
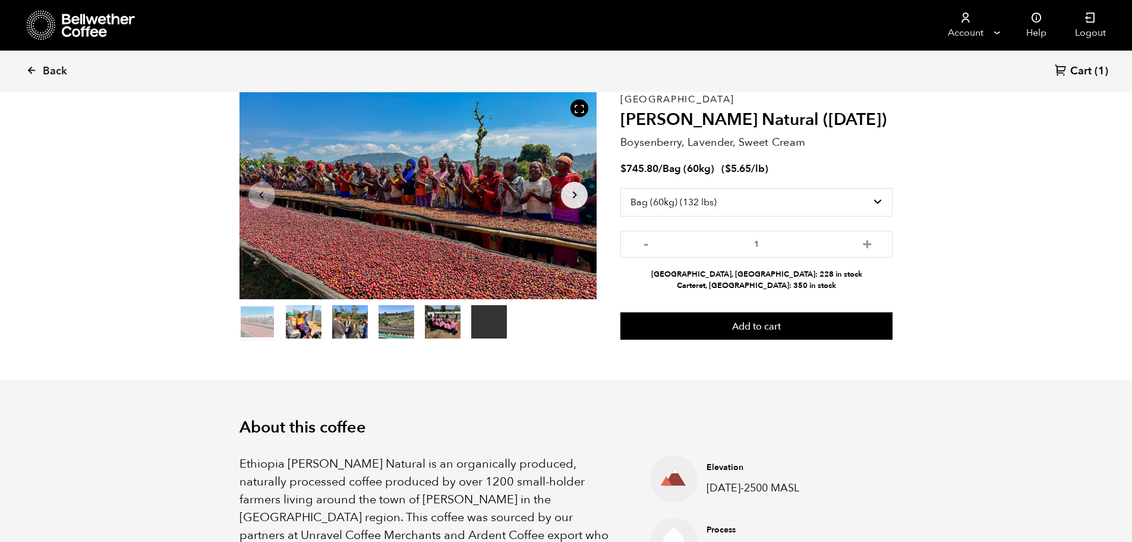
click at [577, 199] on icon "Arrow Right" at bounding box center [575, 195] width 14 height 14
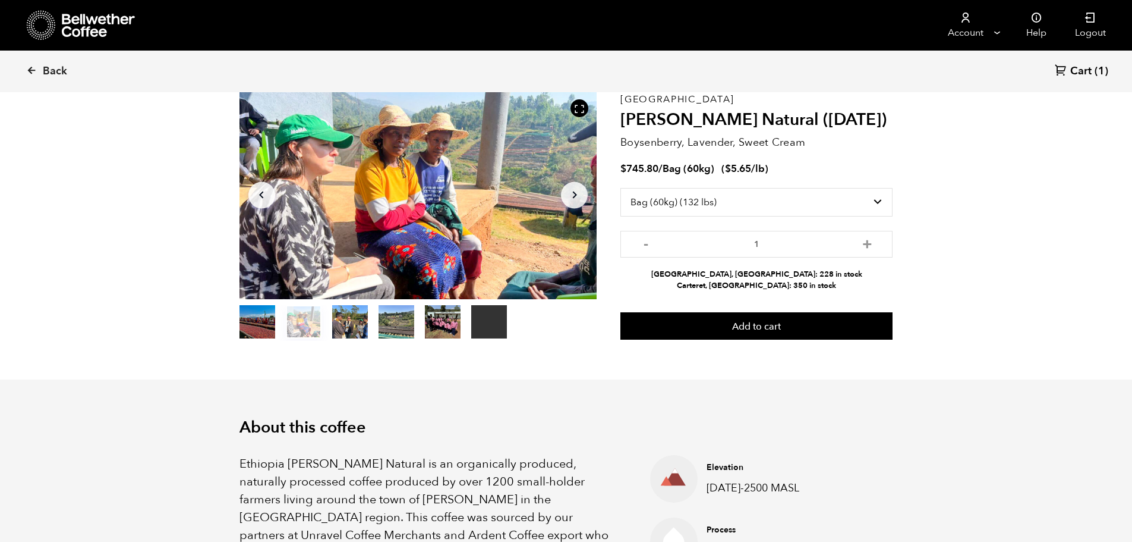
click at [577, 199] on icon "Arrow Right" at bounding box center [575, 195] width 14 height 14
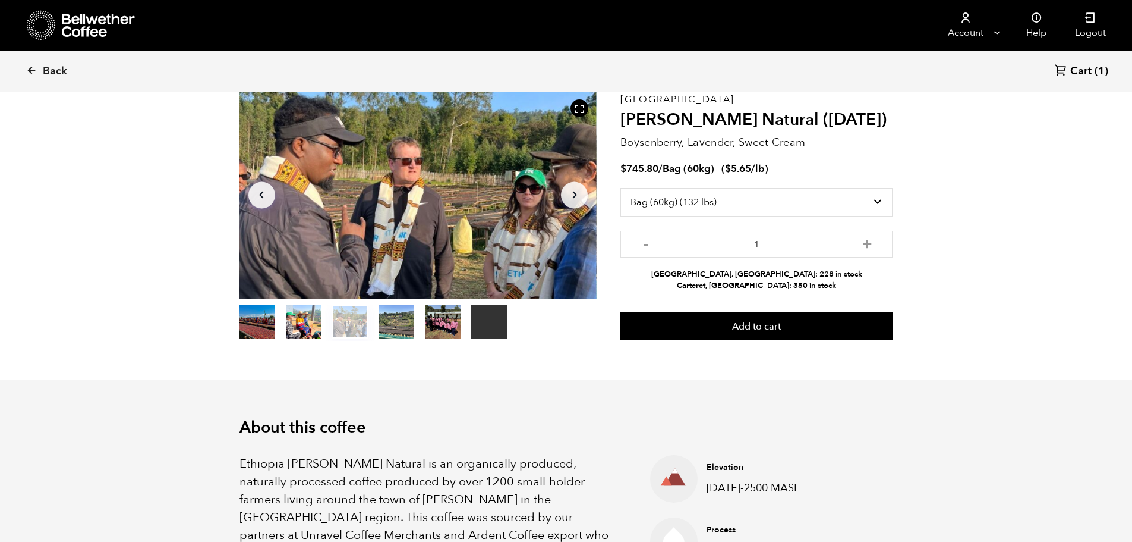
click at [577, 199] on icon "Arrow Right" at bounding box center [575, 195] width 14 height 14
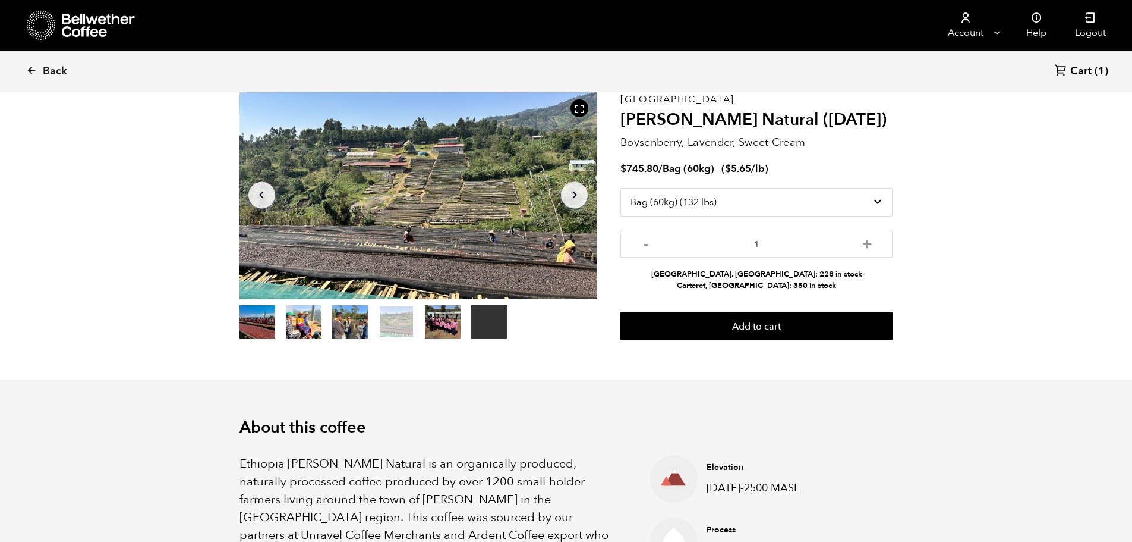
click at [577, 199] on icon "Arrow Right" at bounding box center [575, 195] width 14 height 14
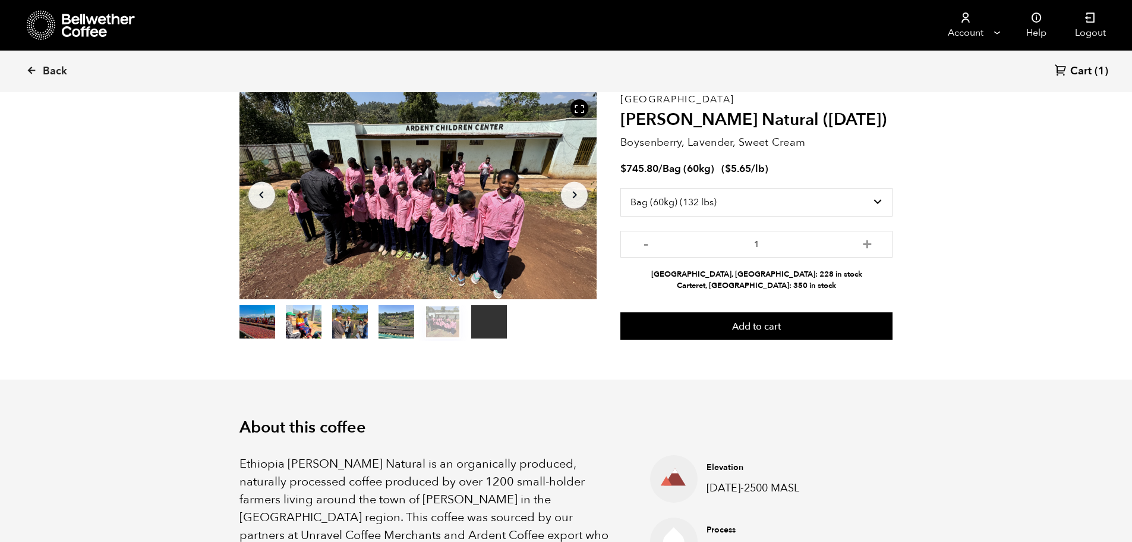
click at [261, 199] on icon "Arrow Left" at bounding box center [261, 195] width 14 height 14
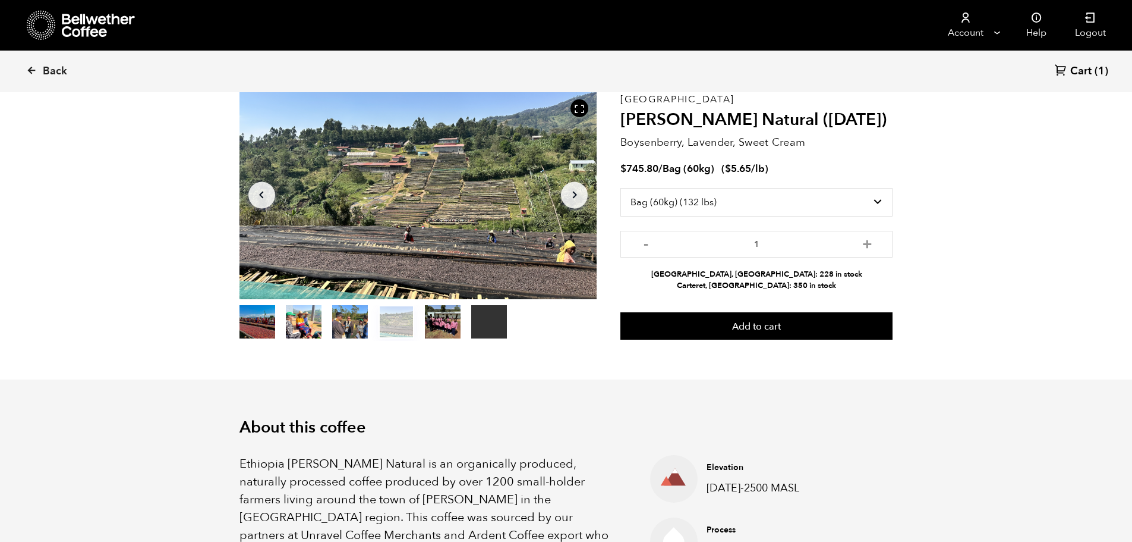
click at [261, 199] on icon "Arrow Left" at bounding box center [261, 195] width 14 height 14
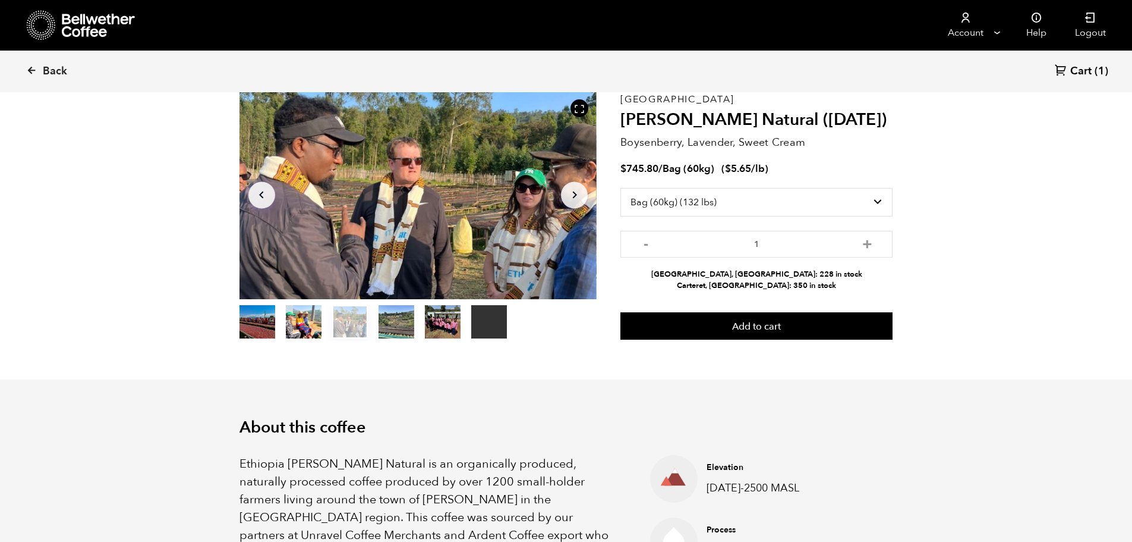
click at [261, 199] on icon "Arrow Left" at bounding box center [261, 195] width 14 height 14
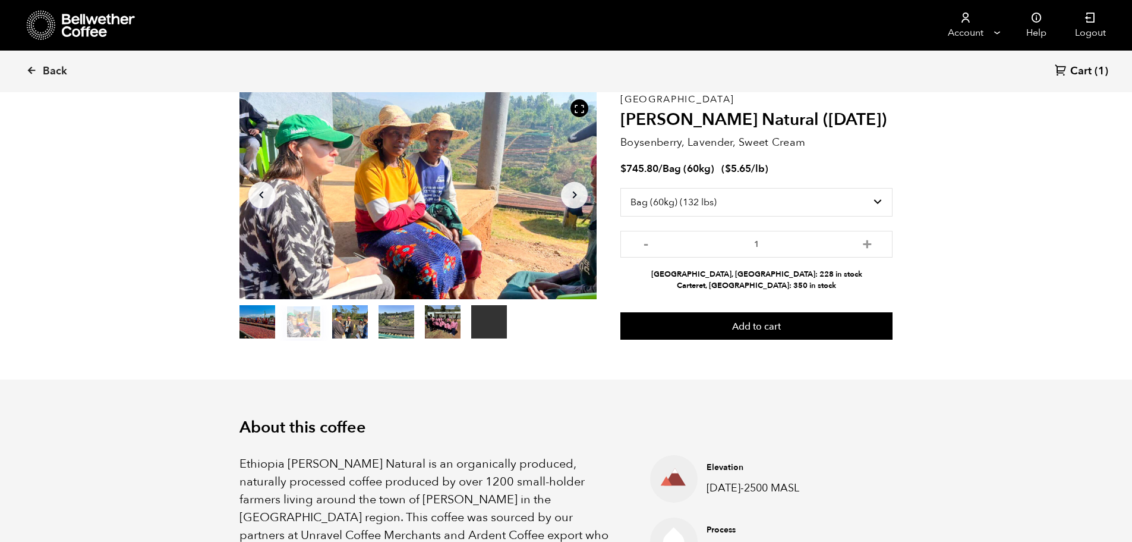
click at [261, 199] on icon "Arrow Left" at bounding box center [261, 195] width 14 height 14
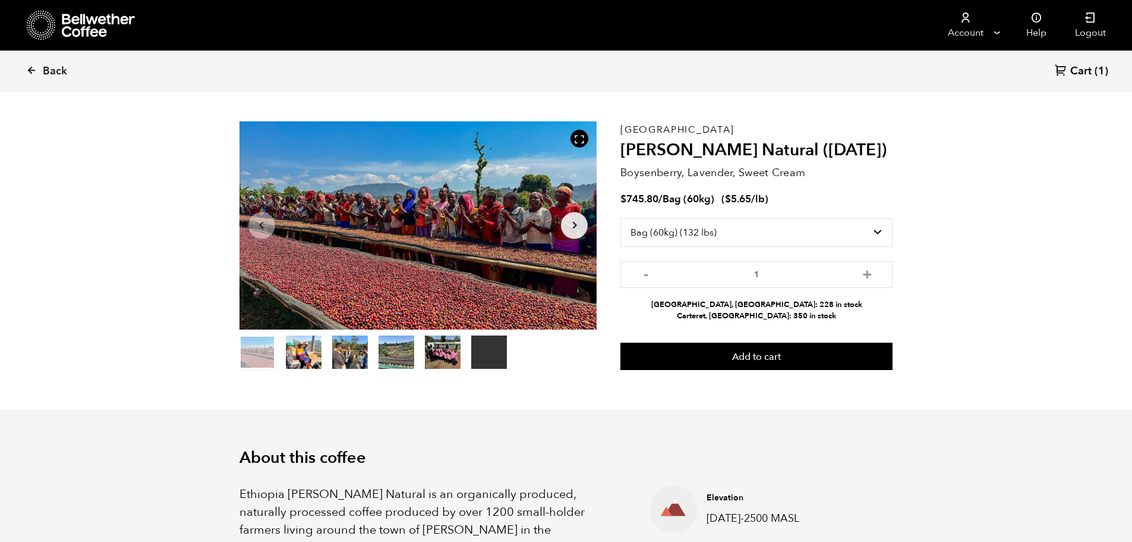
scroll to position [0, 0]
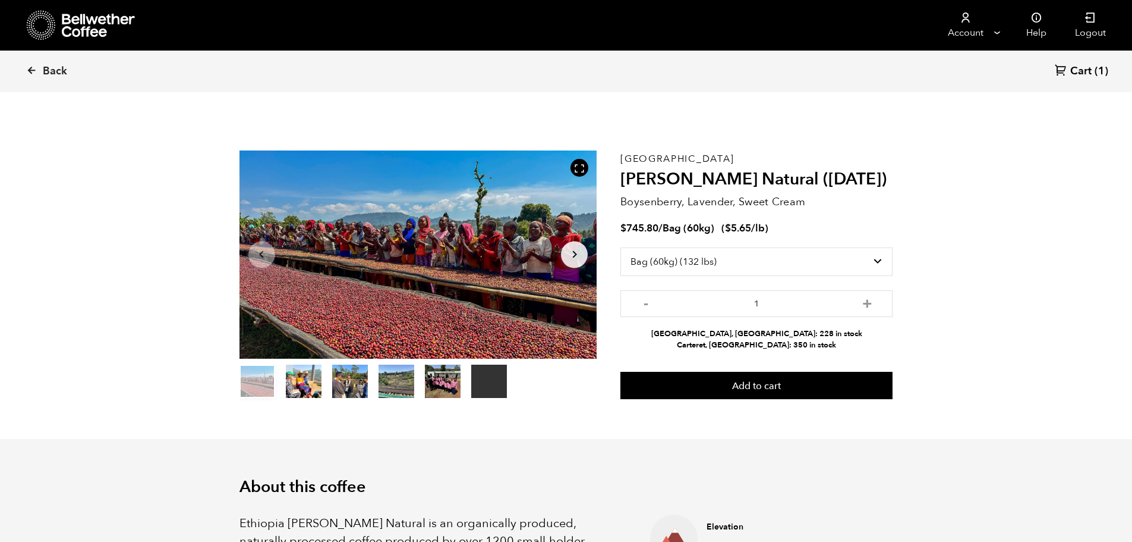
drag, startPoint x: 185, startPoint y: 229, endPoint x: 175, endPoint y: 221, distance: 13.1
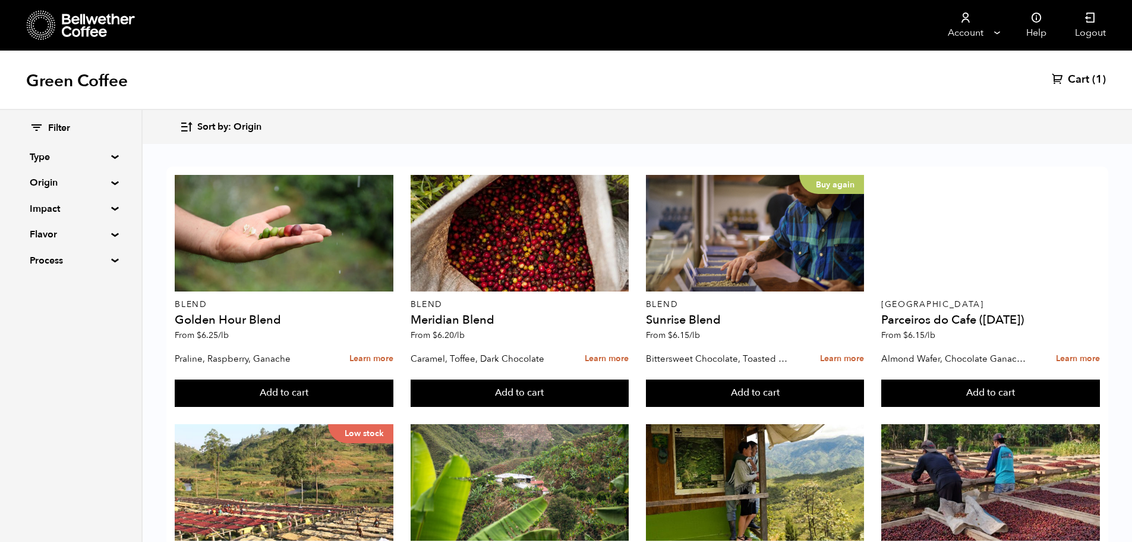
scroll to position [119, 0]
